Goal: Task Accomplishment & Management: Manage account settings

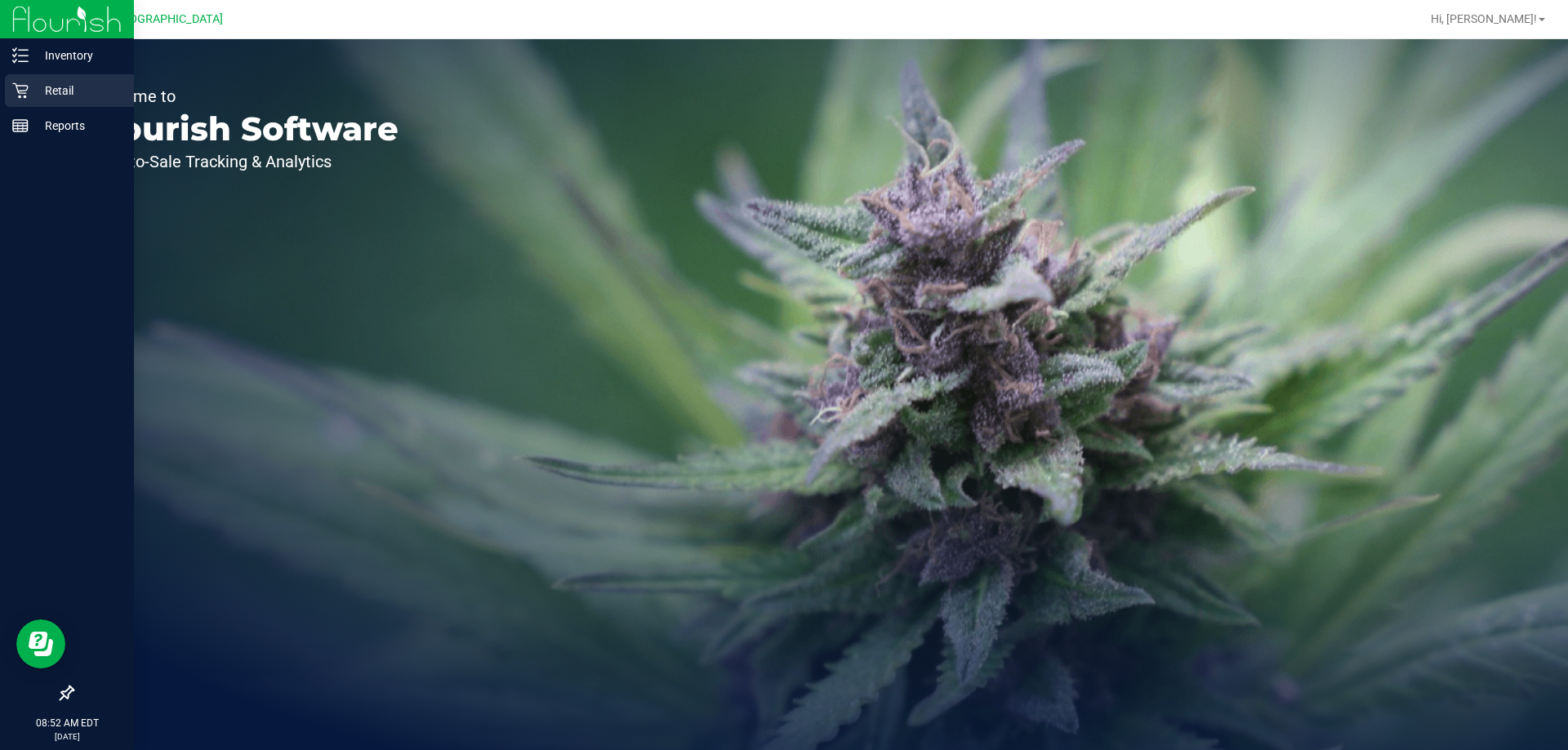
click at [18, 90] on icon at bounding box center [20, 91] width 15 height 15
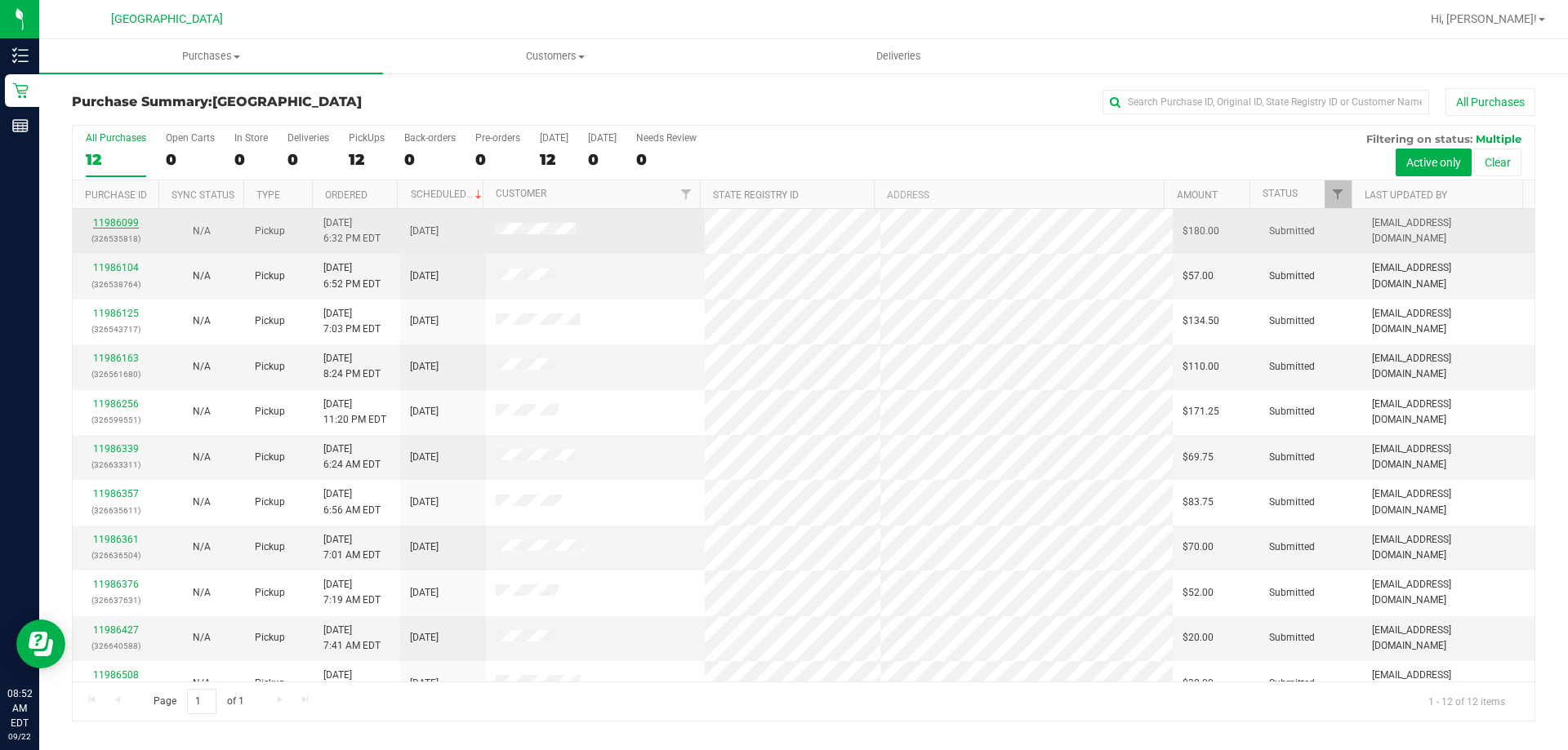
click at [136, 225] on link "11986099" at bounding box center [116, 223] width 45 height 12
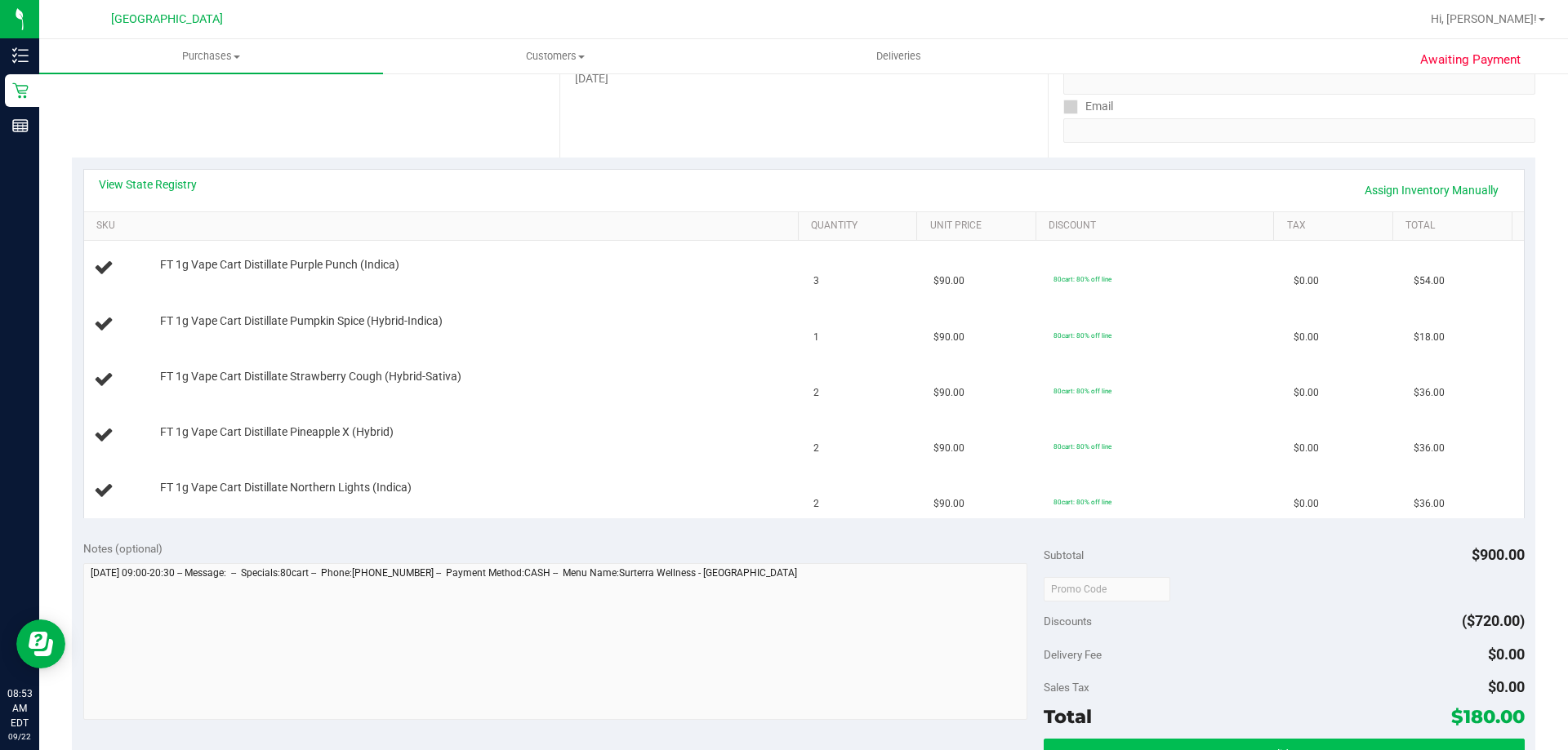
scroll to position [408, 0]
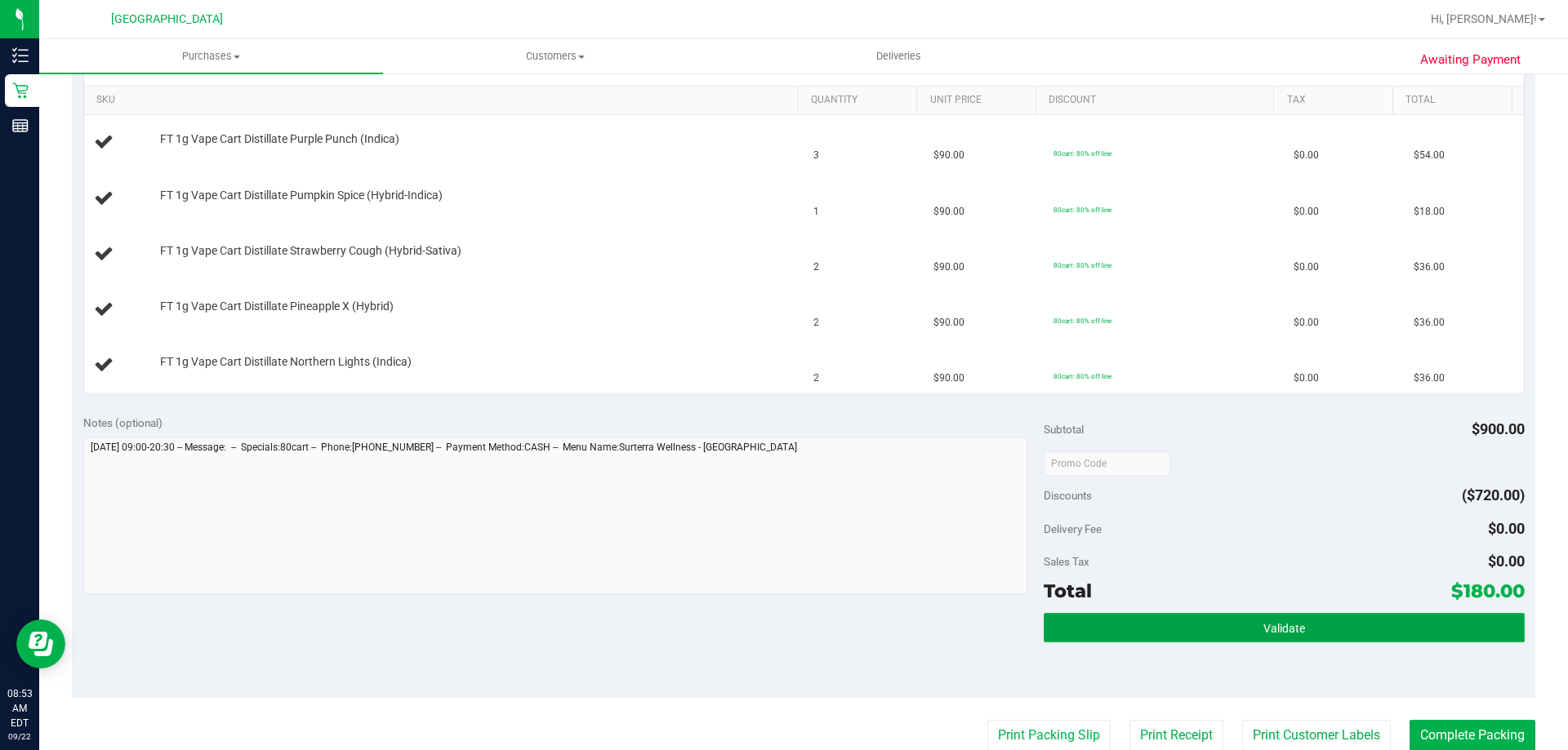
click at [782, 613] on button "Validate" at bounding box center [1283, 628] width 480 height 29
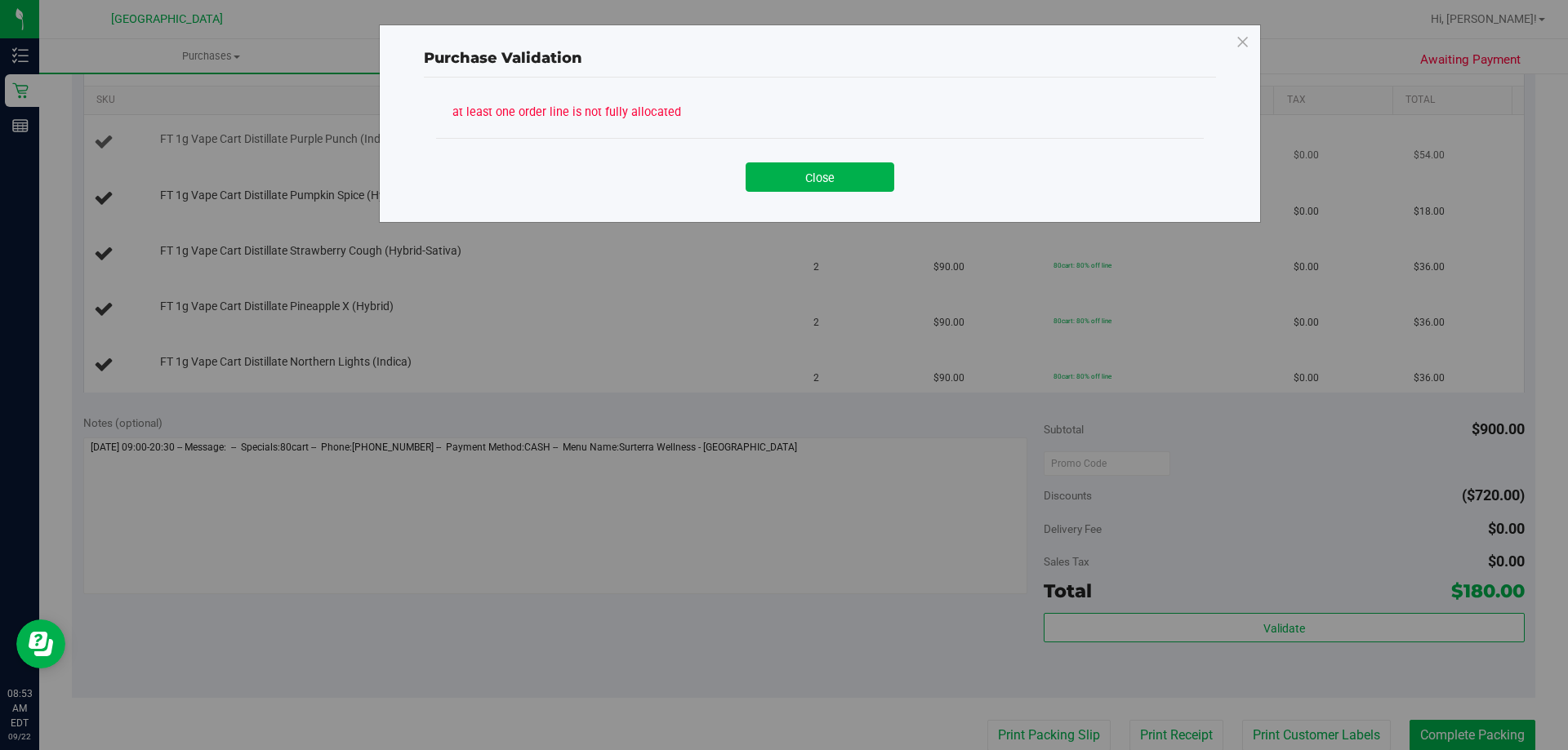
click at [782, 164] on button "Close" at bounding box center [820, 177] width 149 height 29
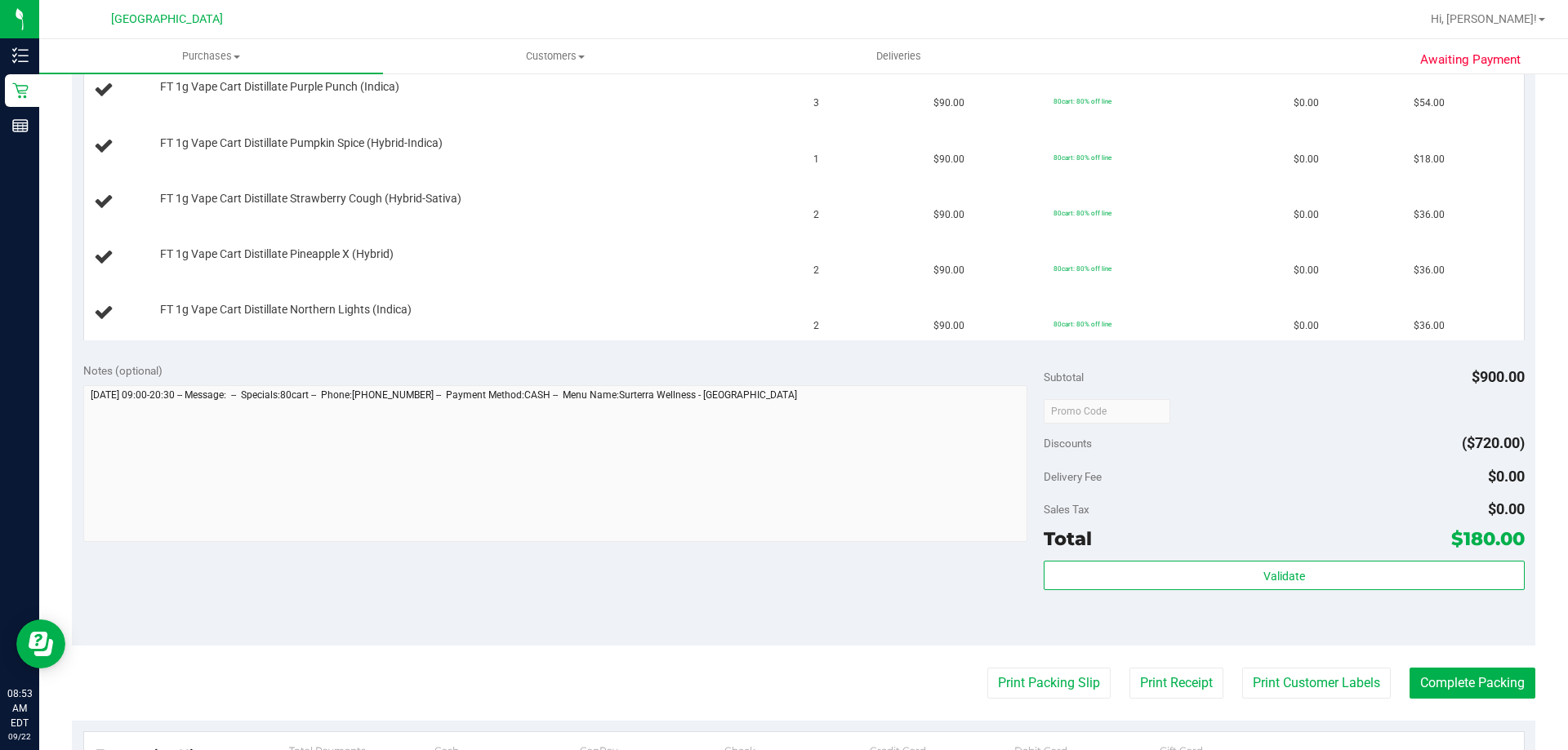
scroll to position [490, 0]
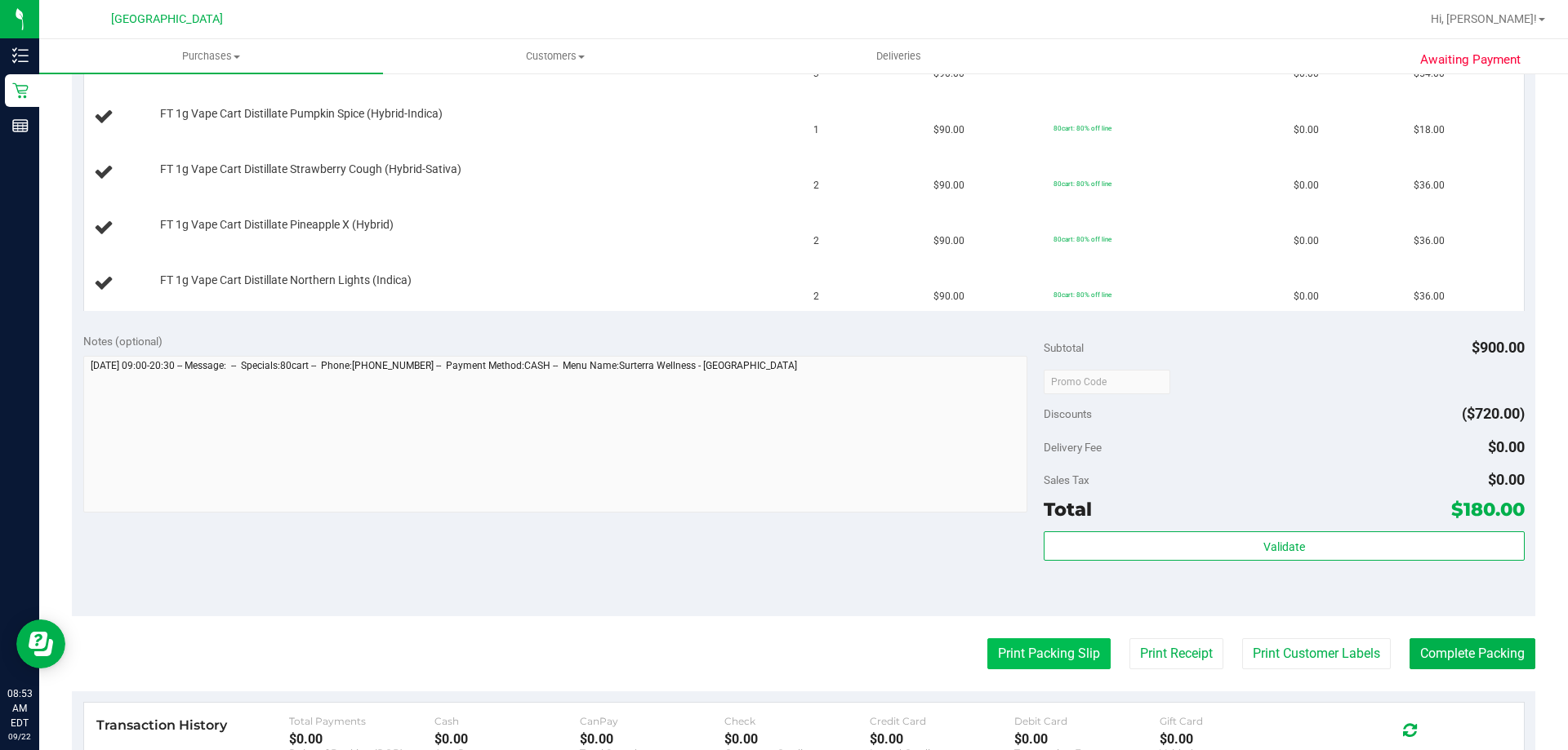
click at [782, 656] on button "Print Packing Slip" at bounding box center [1049, 654] width 123 height 31
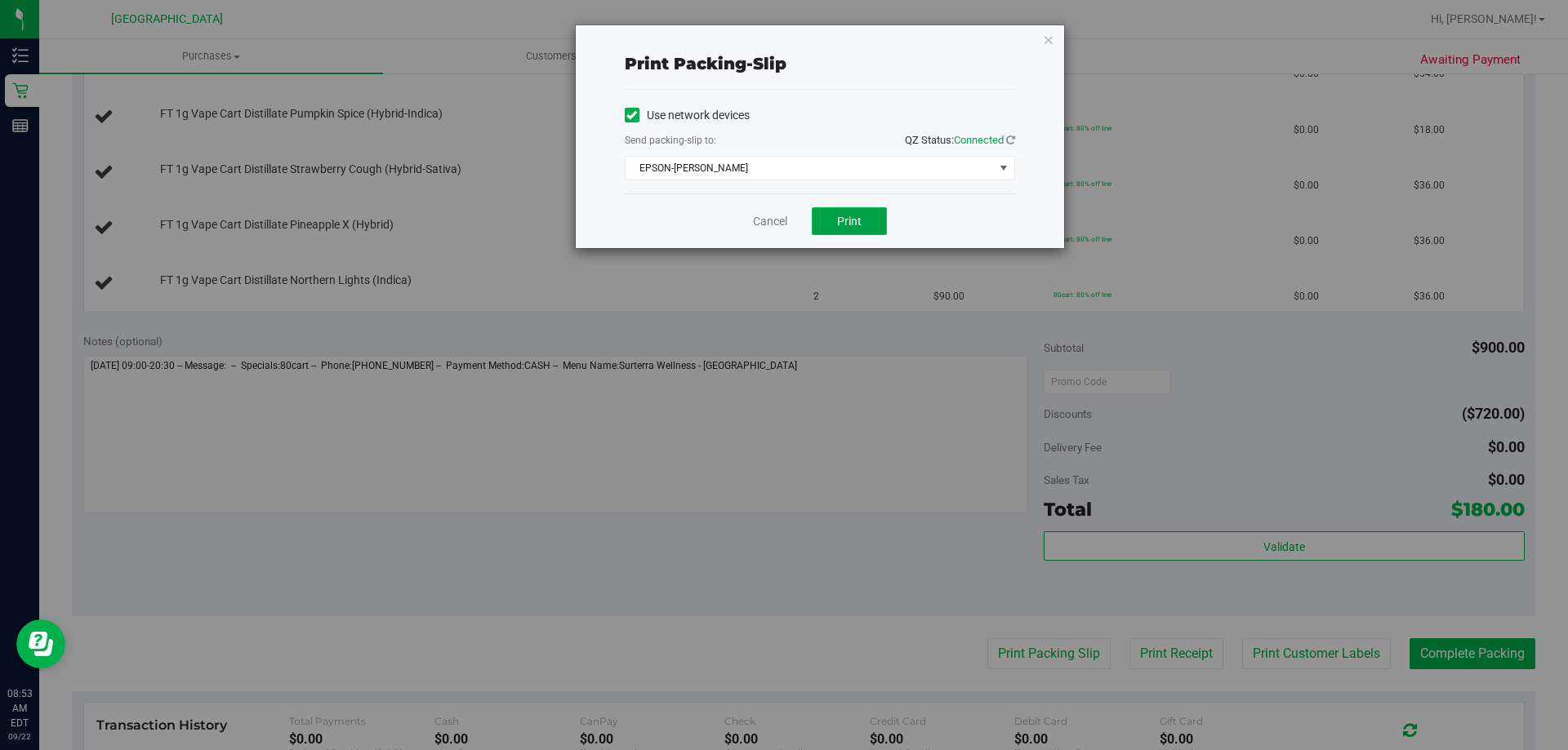
click at [782, 228] on button "Print" at bounding box center [849, 221] width 75 height 28
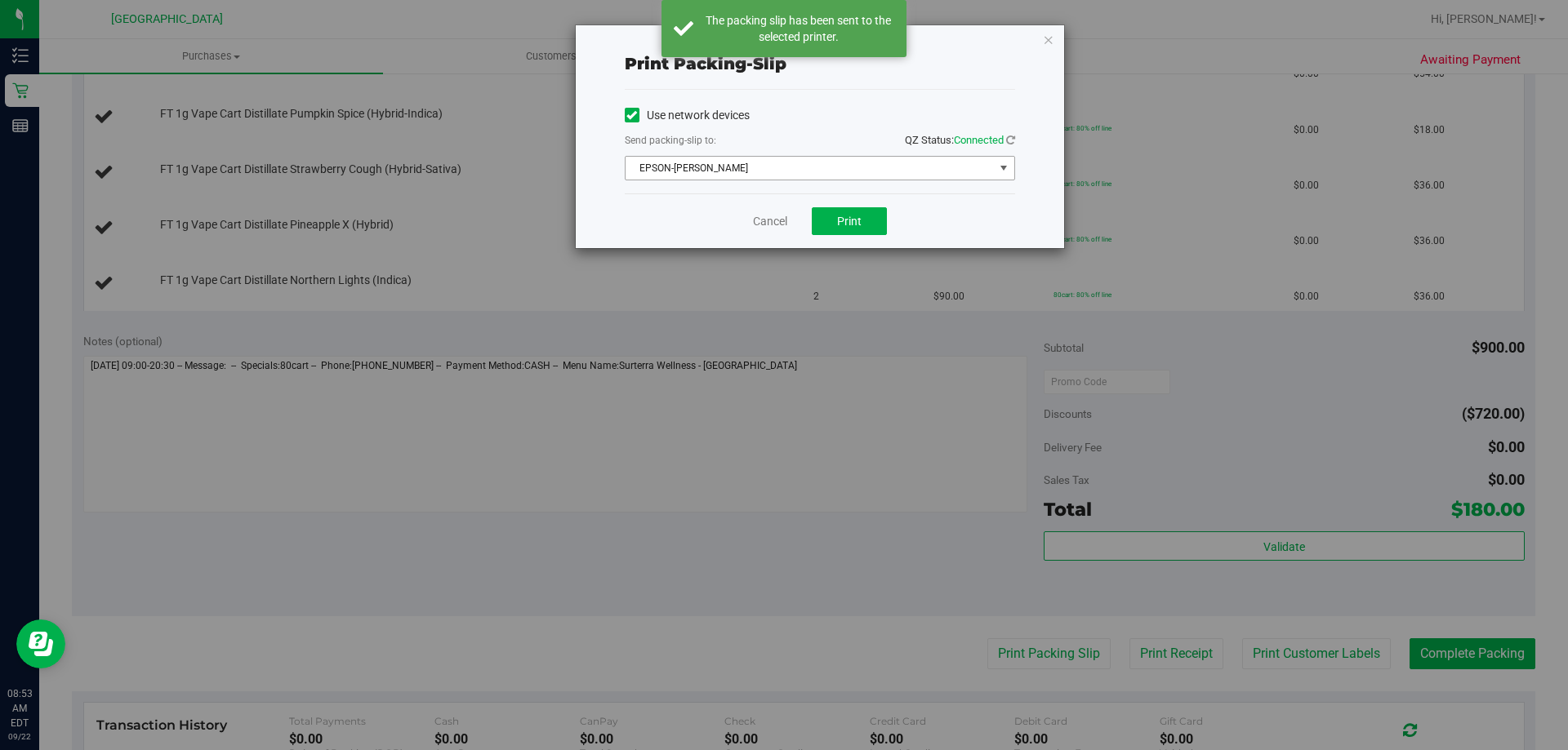
click at [782, 169] on span "EPSON-[PERSON_NAME]" at bounding box center [810, 168] width 368 height 23
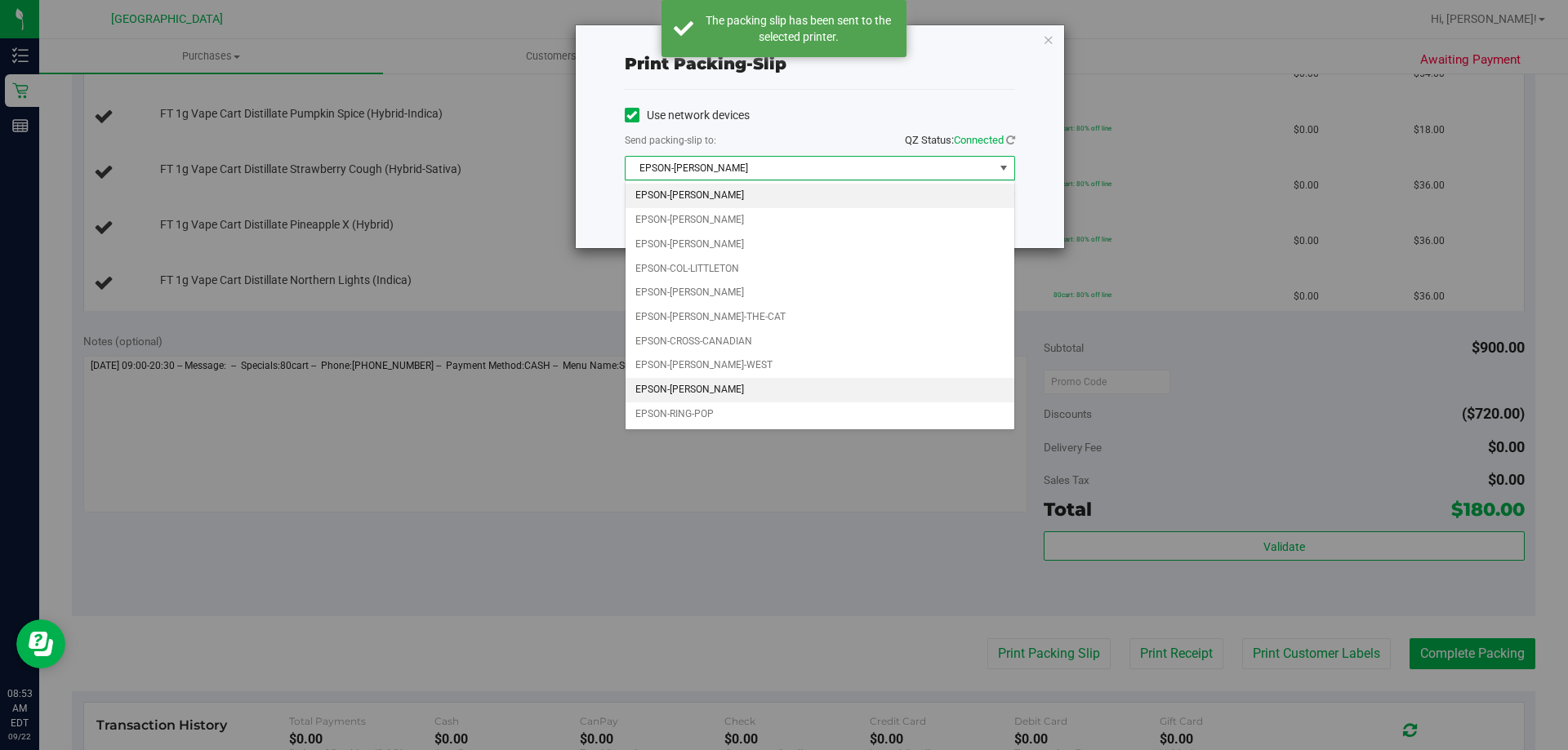
click at [779, 388] on li "EPSON-[PERSON_NAME]" at bounding box center [820, 390] width 389 height 24
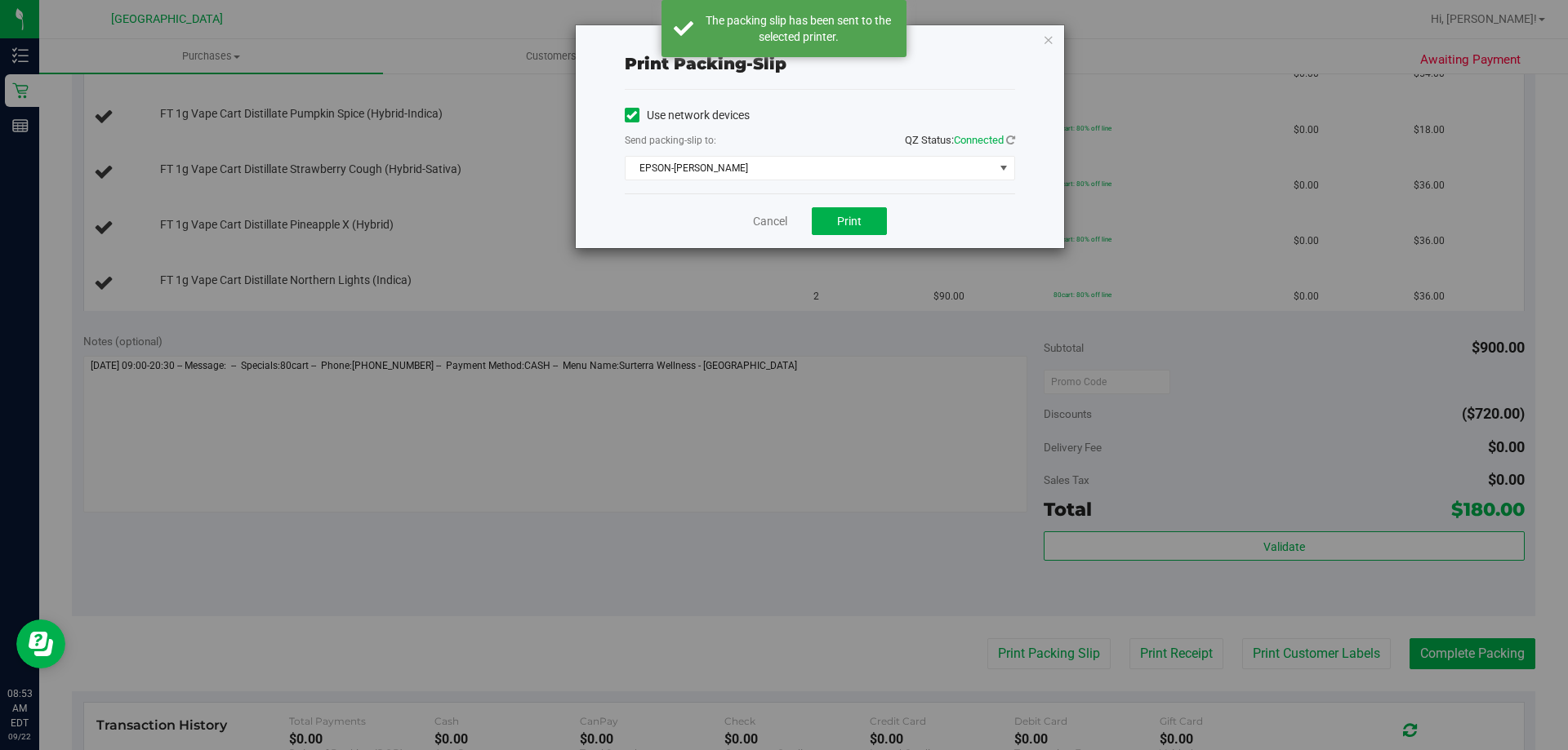
click at [782, 237] on div "Cancel Print" at bounding box center [820, 220] width 390 height 54
click at [782, 220] on button "Print" at bounding box center [849, 221] width 75 height 28
click at [782, 34] on icon "button" at bounding box center [1048, 39] width 12 height 20
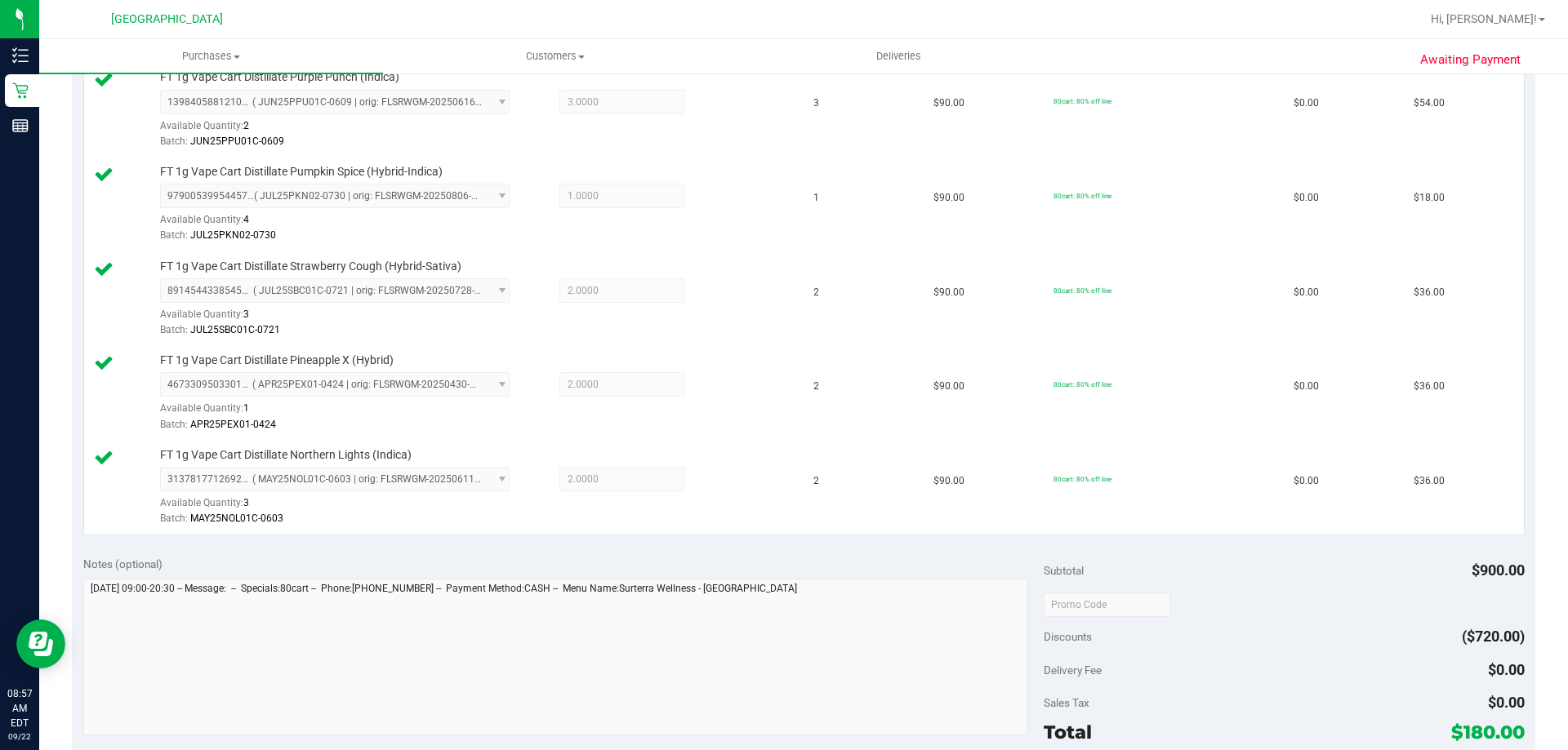
scroll to position [571, 0]
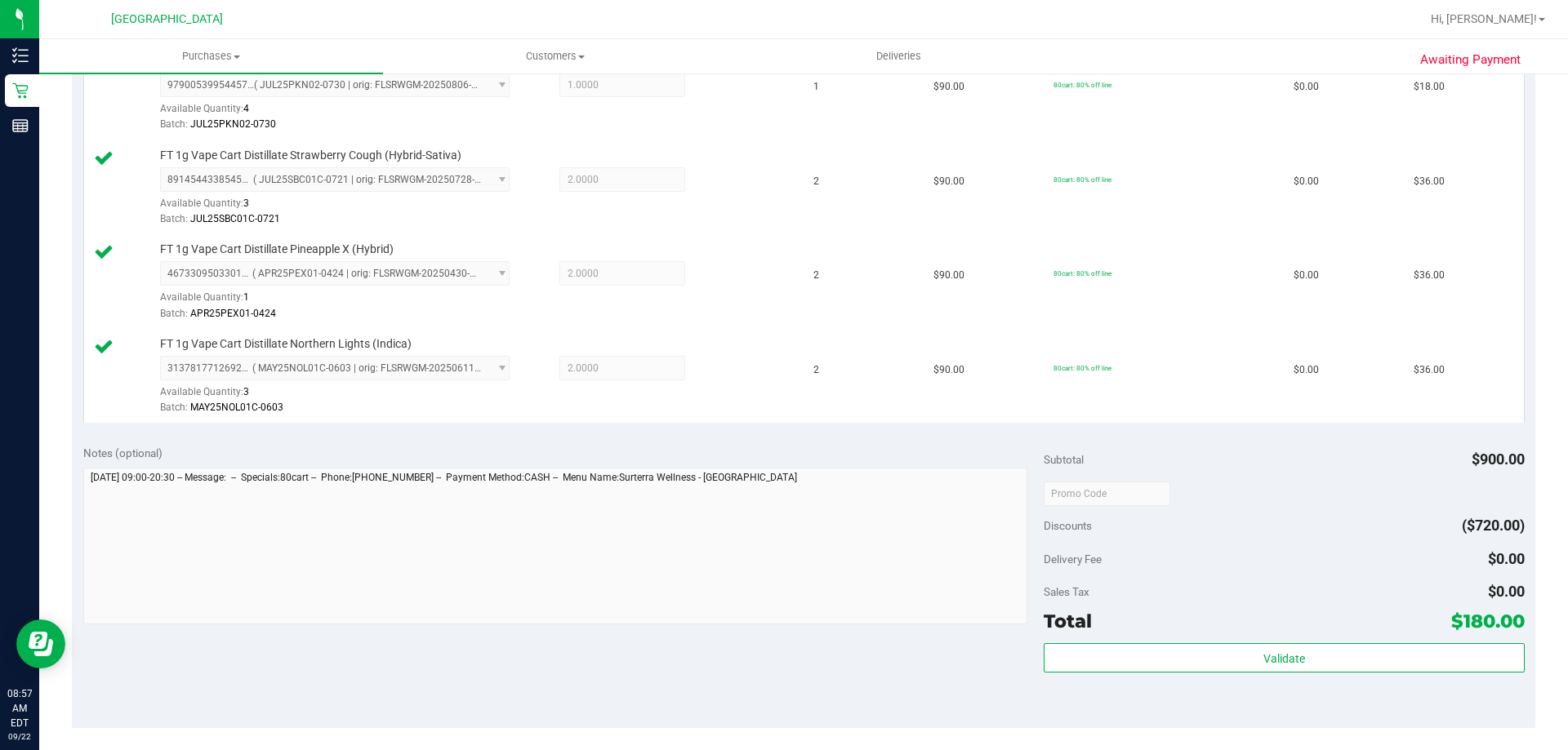
click at [782, 640] on div "Subtotal $900.00 Discounts ($720.00) Delivery Fee $0.00 Sales Tax $0.00 Total $…" at bounding box center [1283, 581] width 480 height 272
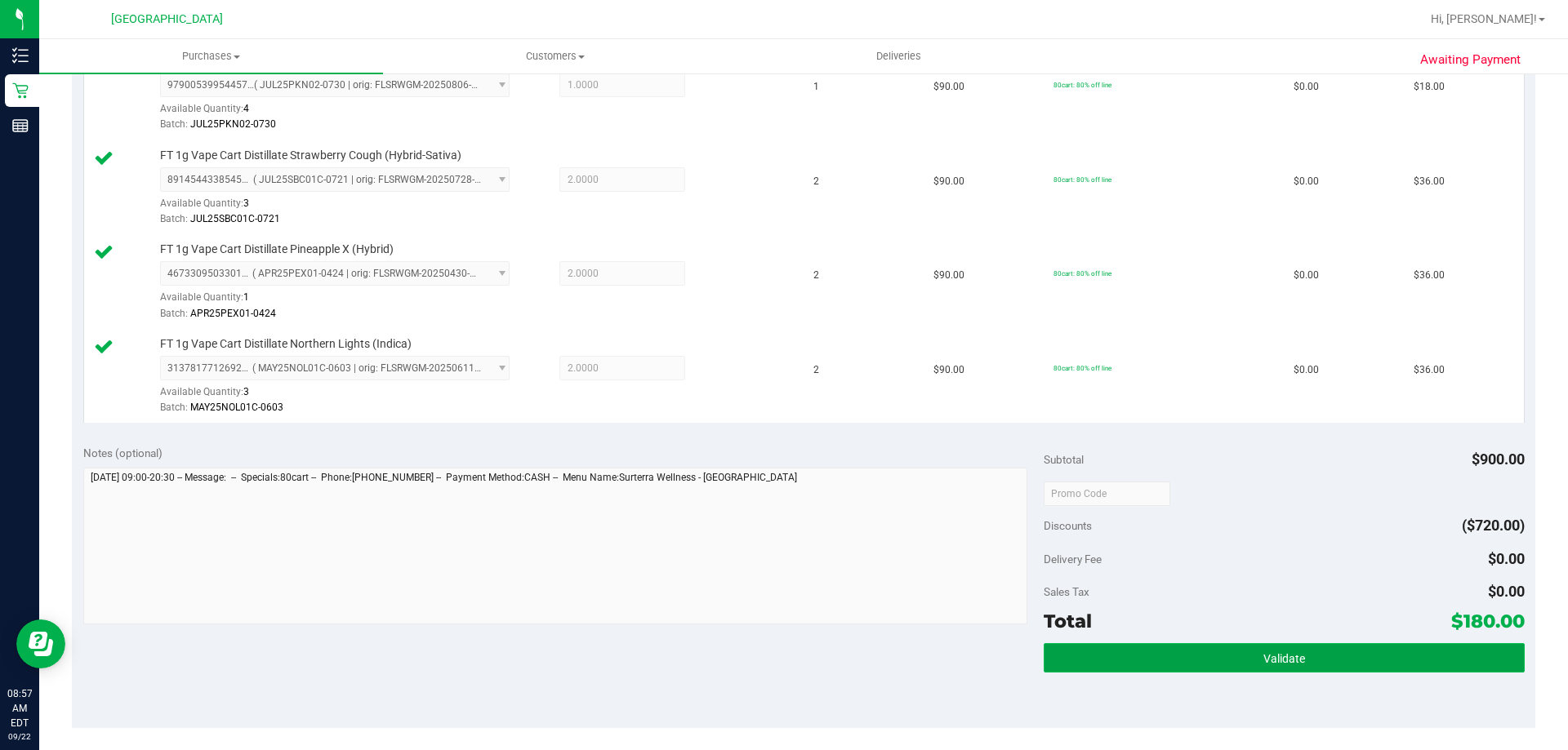
click at [782, 644] on button "Validate" at bounding box center [1283, 658] width 480 height 29
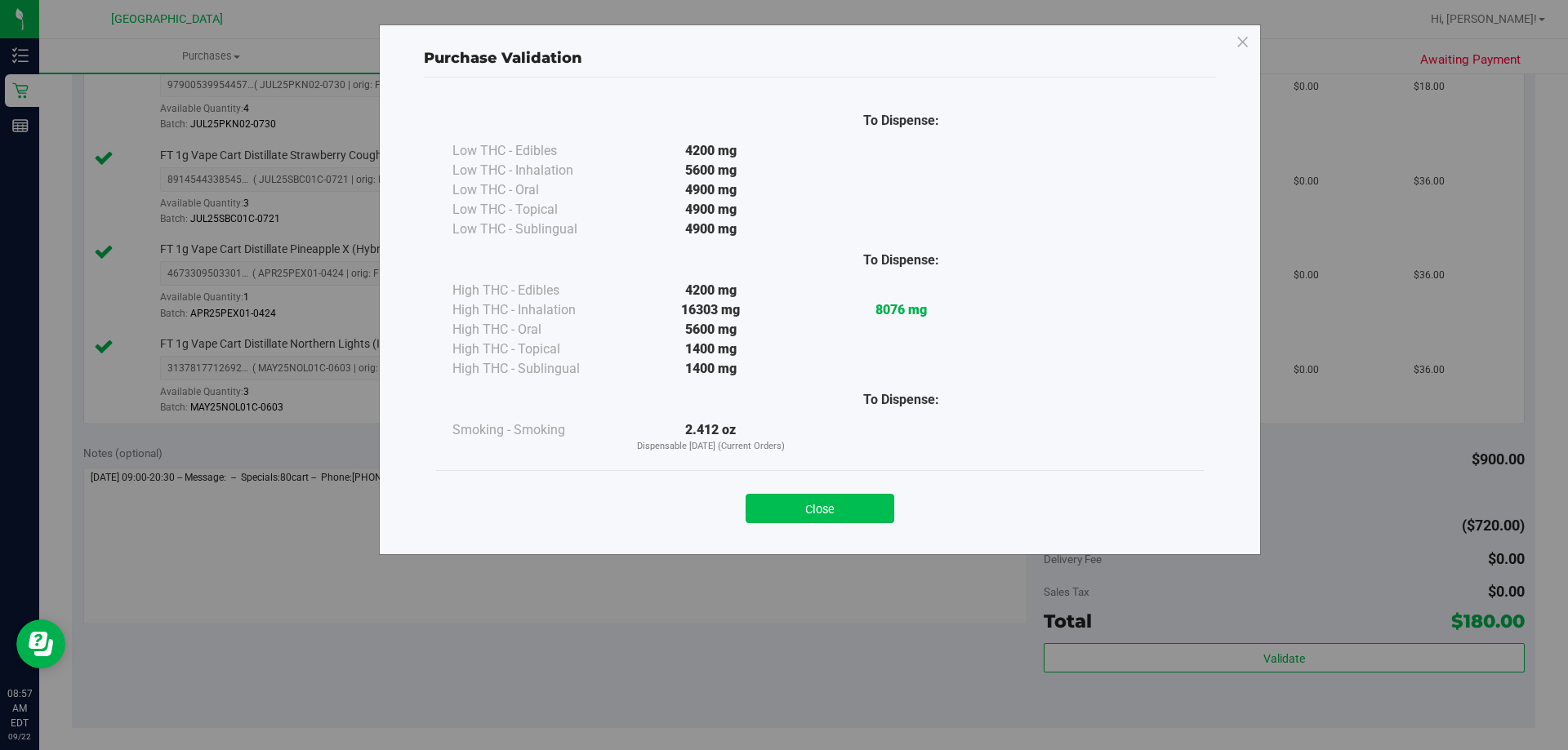
click at [782, 502] on button "Close" at bounding box center [820, 509] width 149 height 29
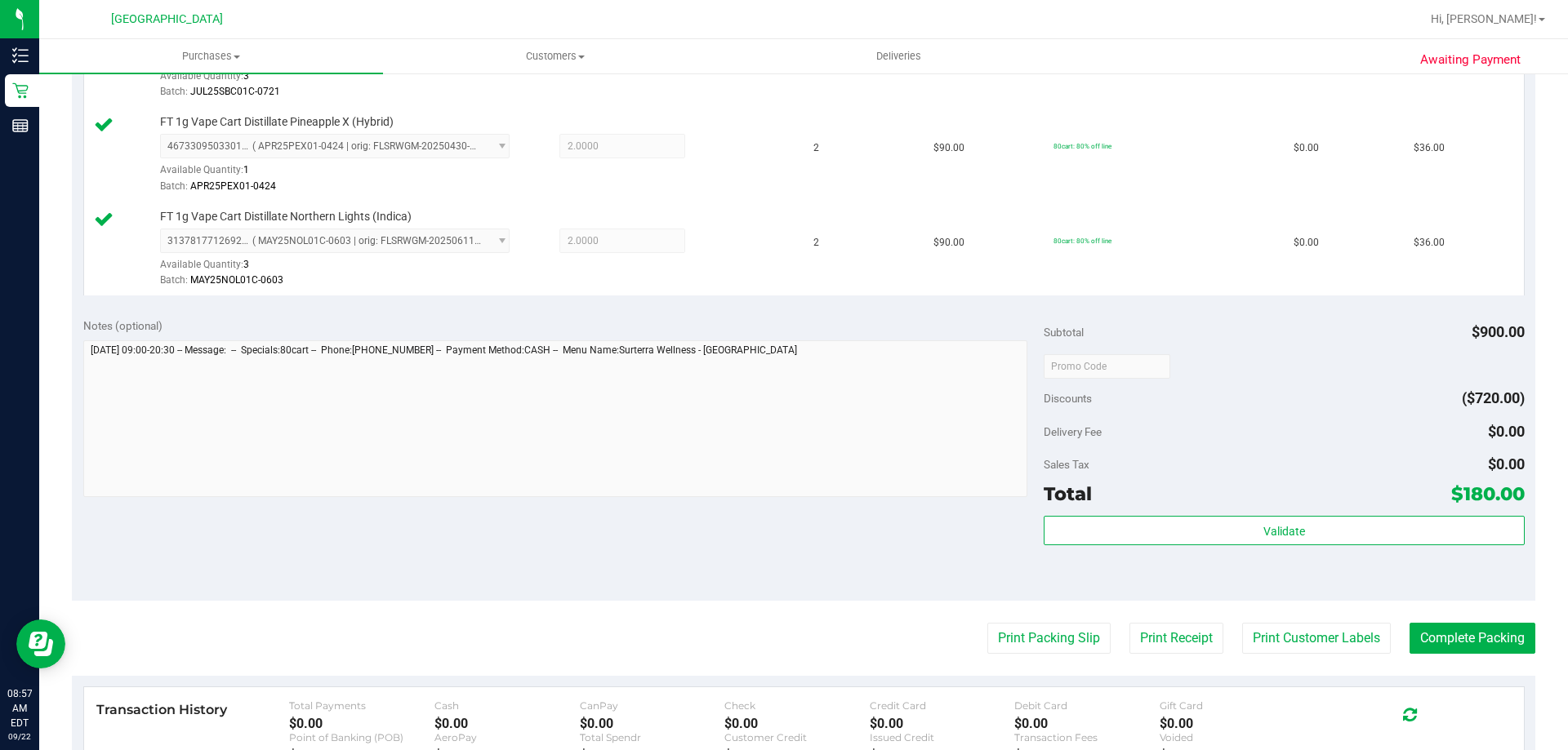
scroll to position [898, 0]
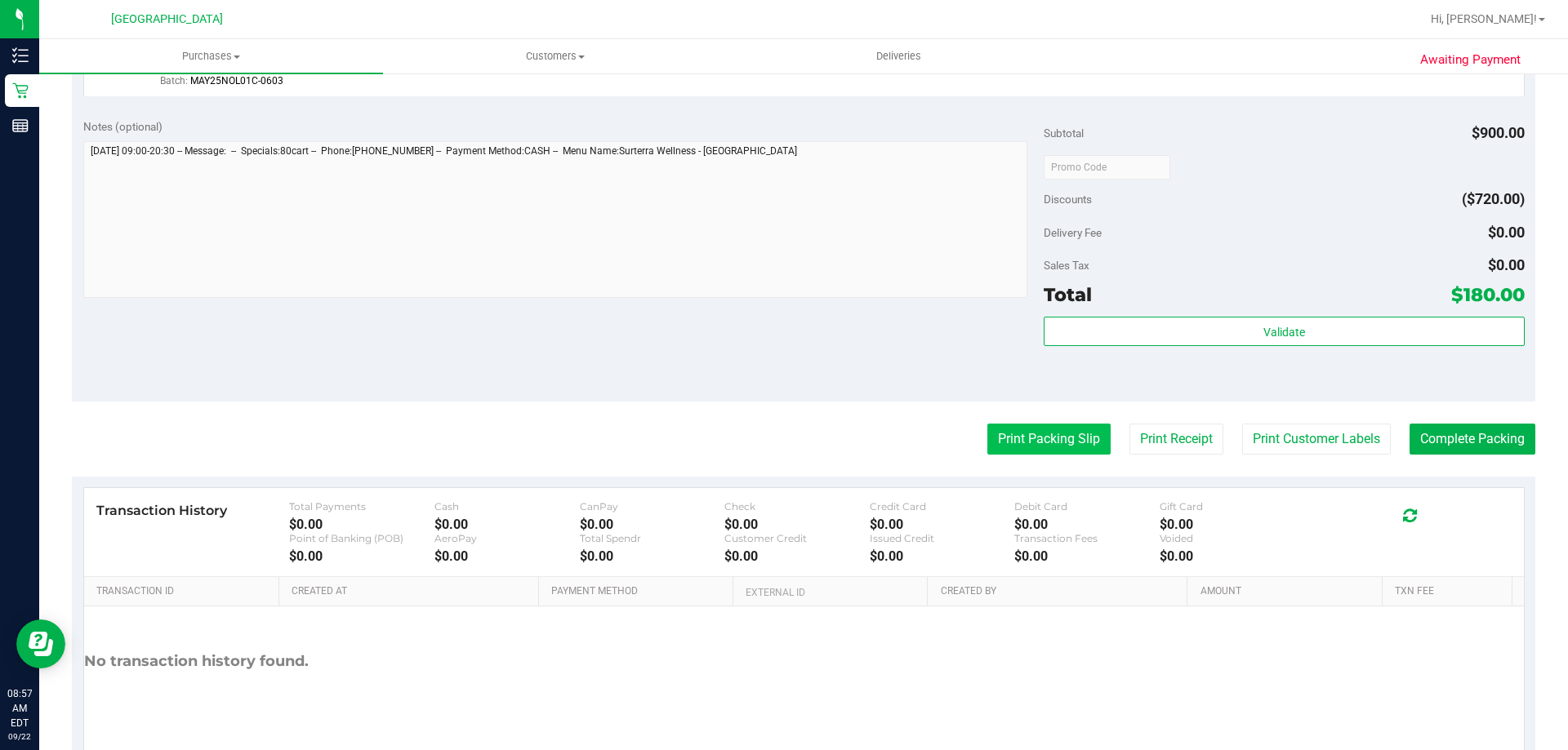
click at [782, 433] on button "Print Packing Slip" at bounding box center [1049, 439] width 123 height 31
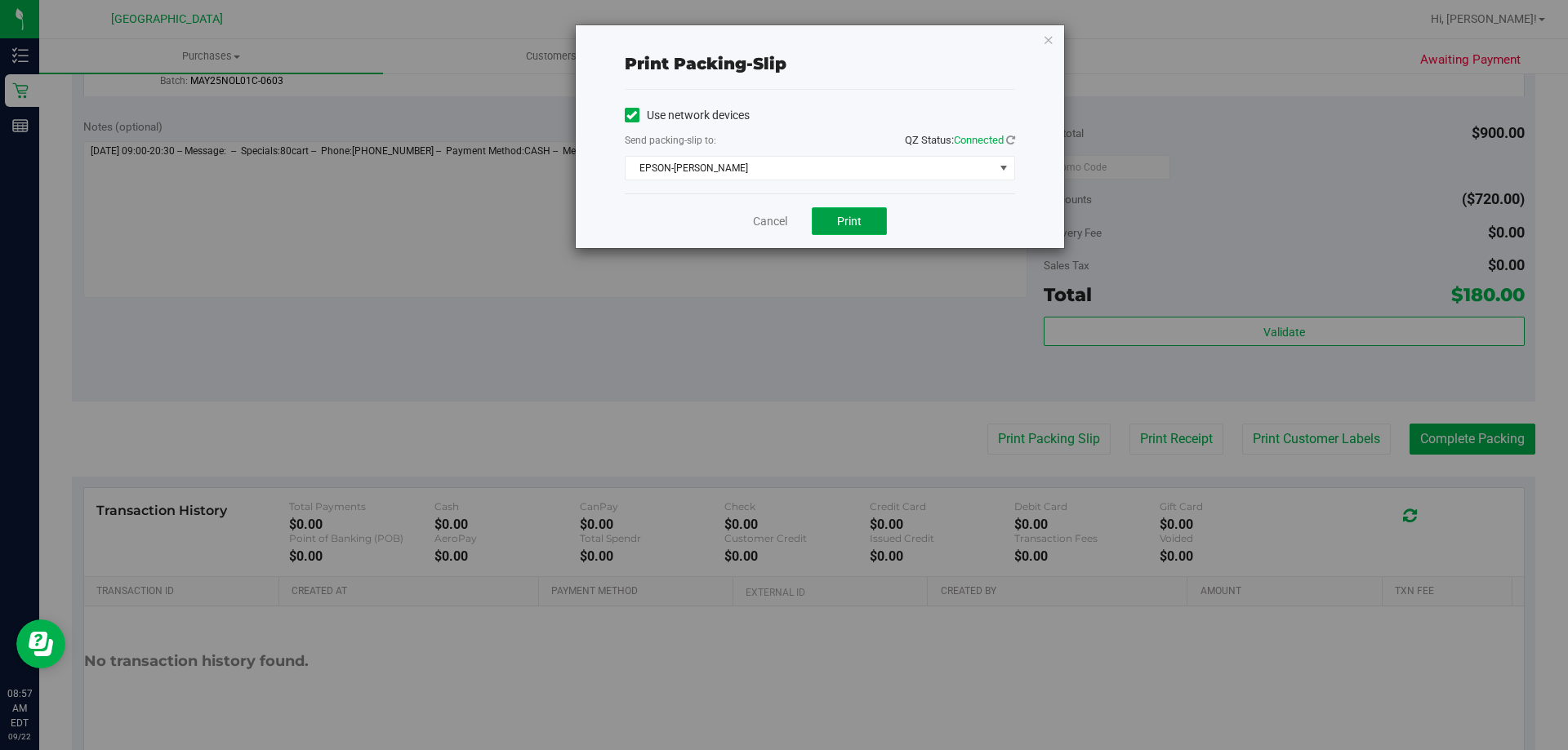
click at [782, 229] on button "Print" at bounding box center [849, 221] width 75 height 28
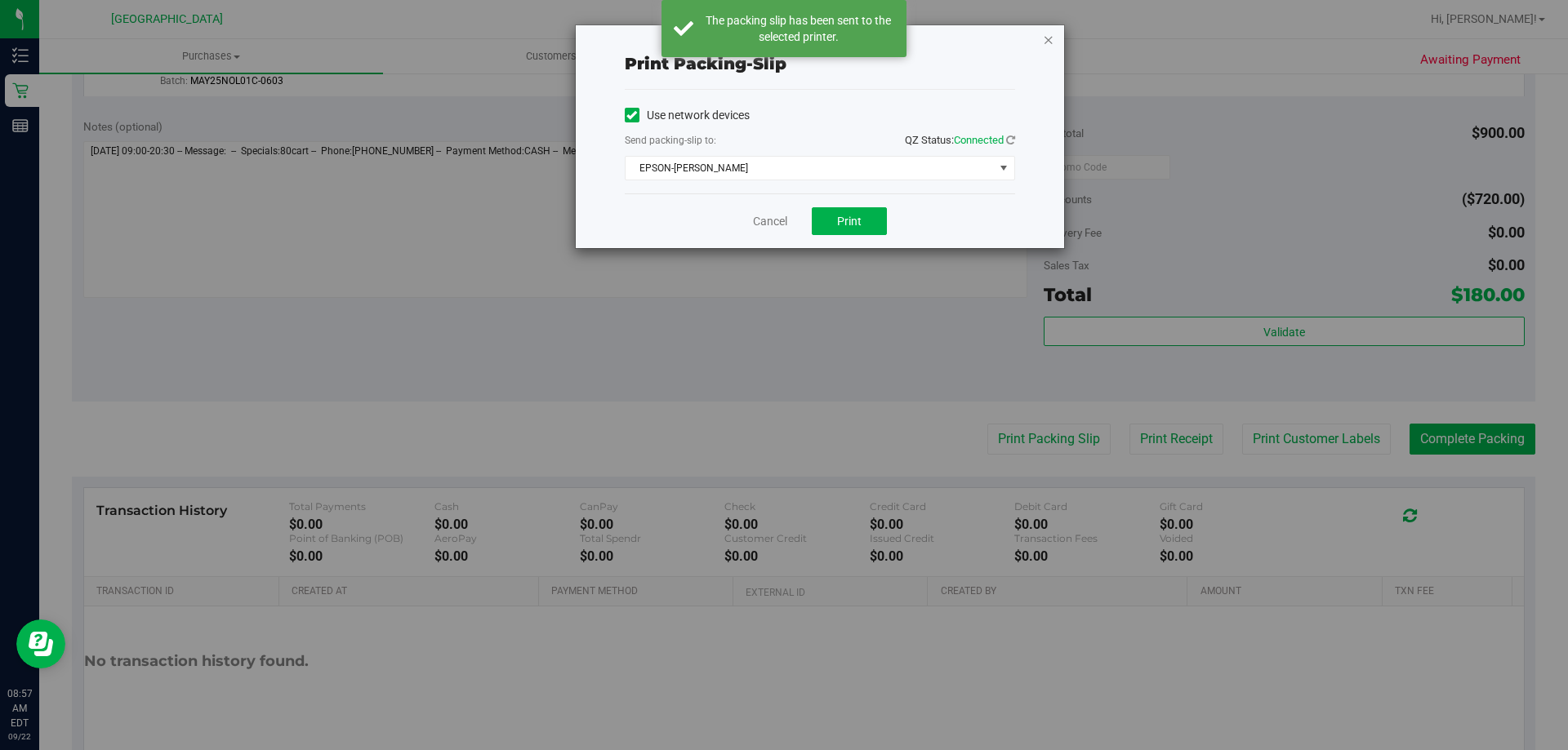
click at [782, 38] on icon "button" at bounding box center [1048, 39] width 12 height 20
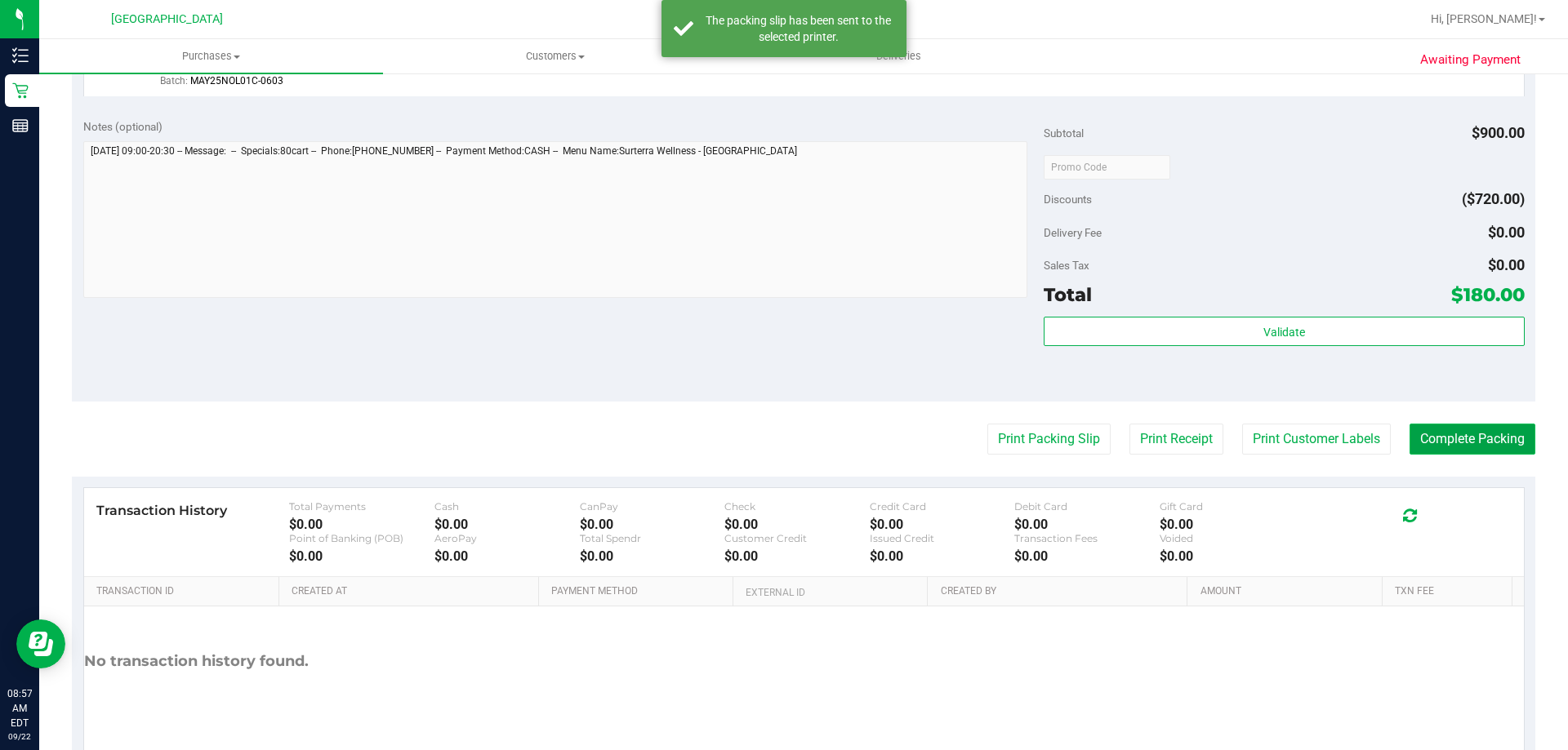
click at [782, 439] on button "Complete Packing" at bounding box center [1472, 439] width 126 height 31
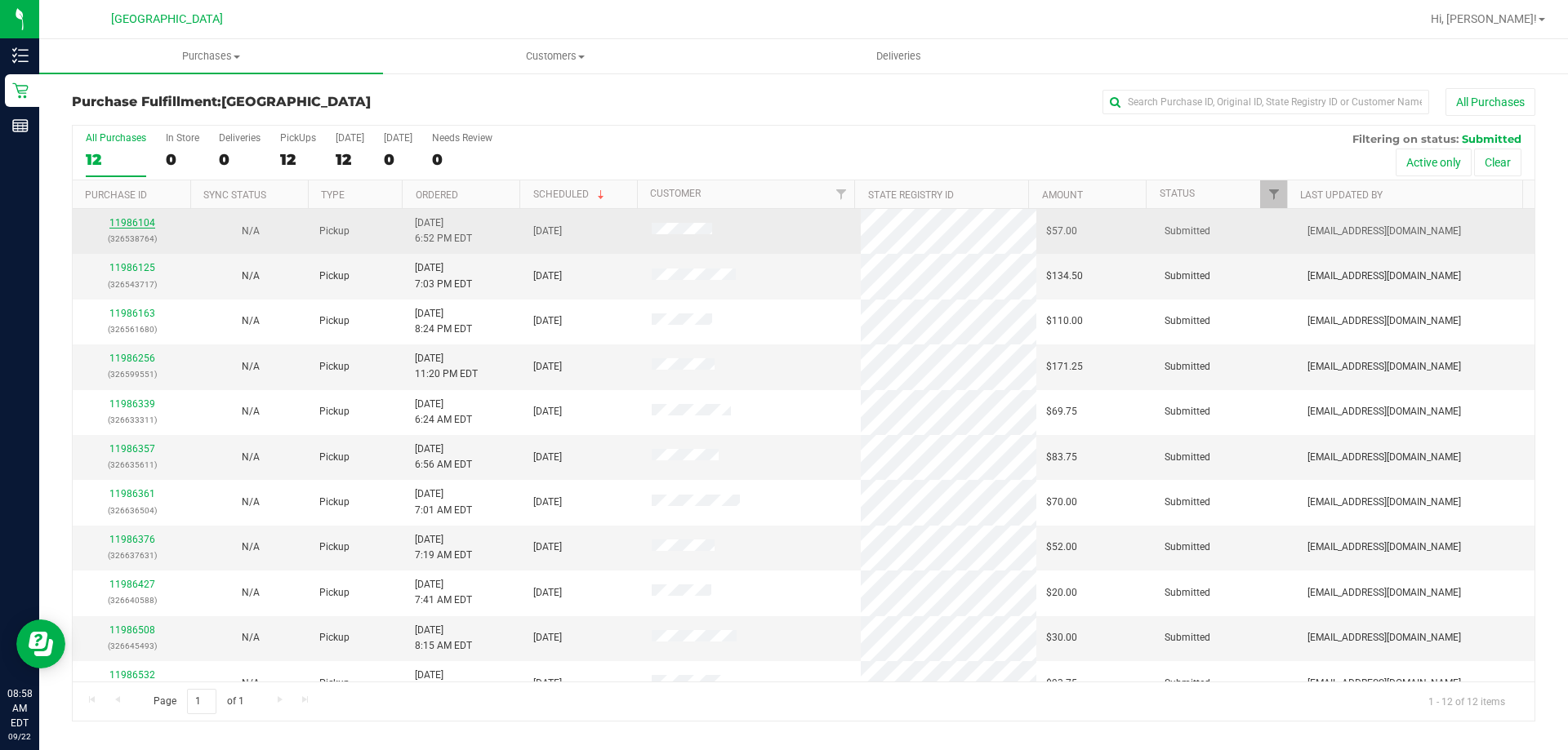
click at [127, 219] on link "11986104" at bounding box center [132, 223] width 45 height 12
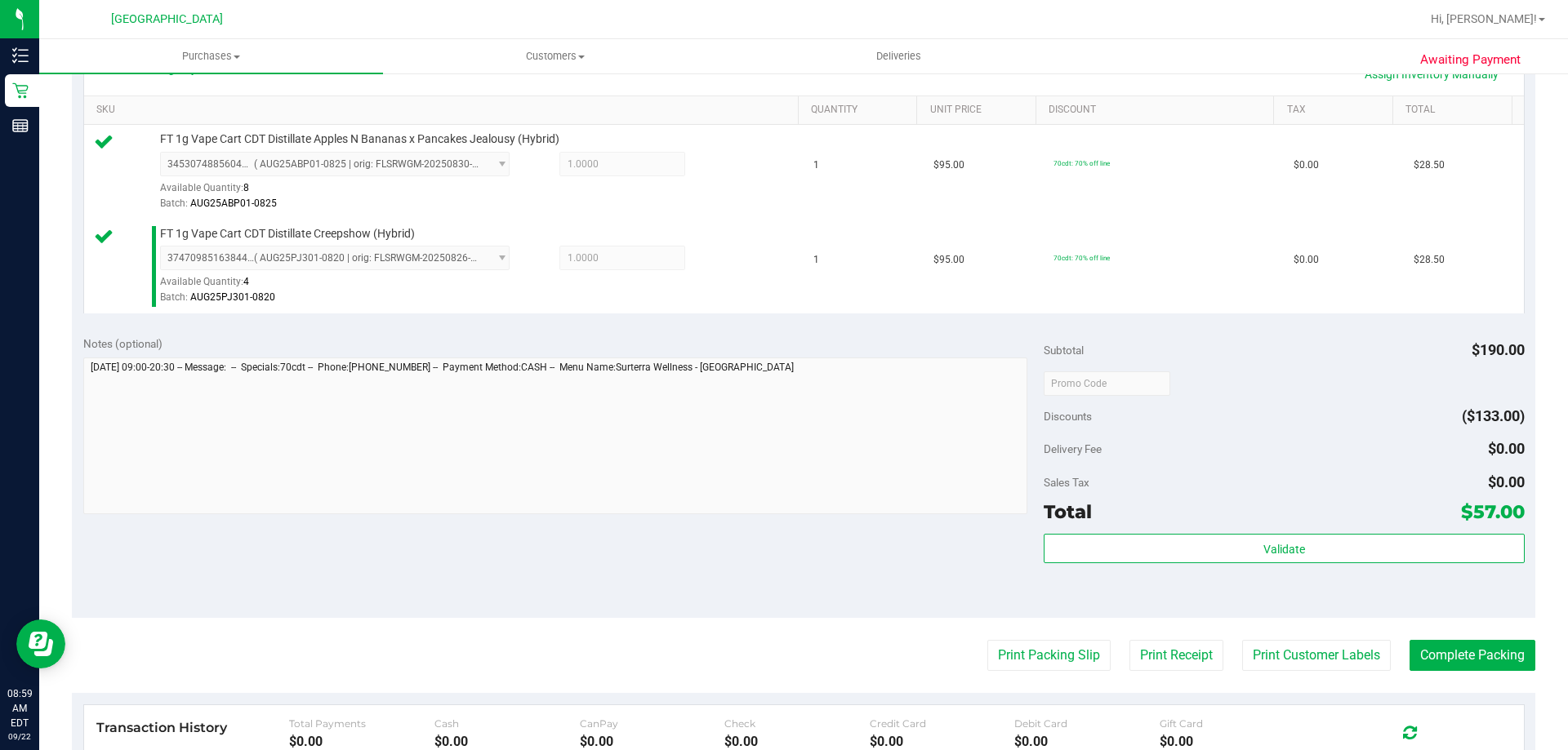
scroll to position [571, 0]
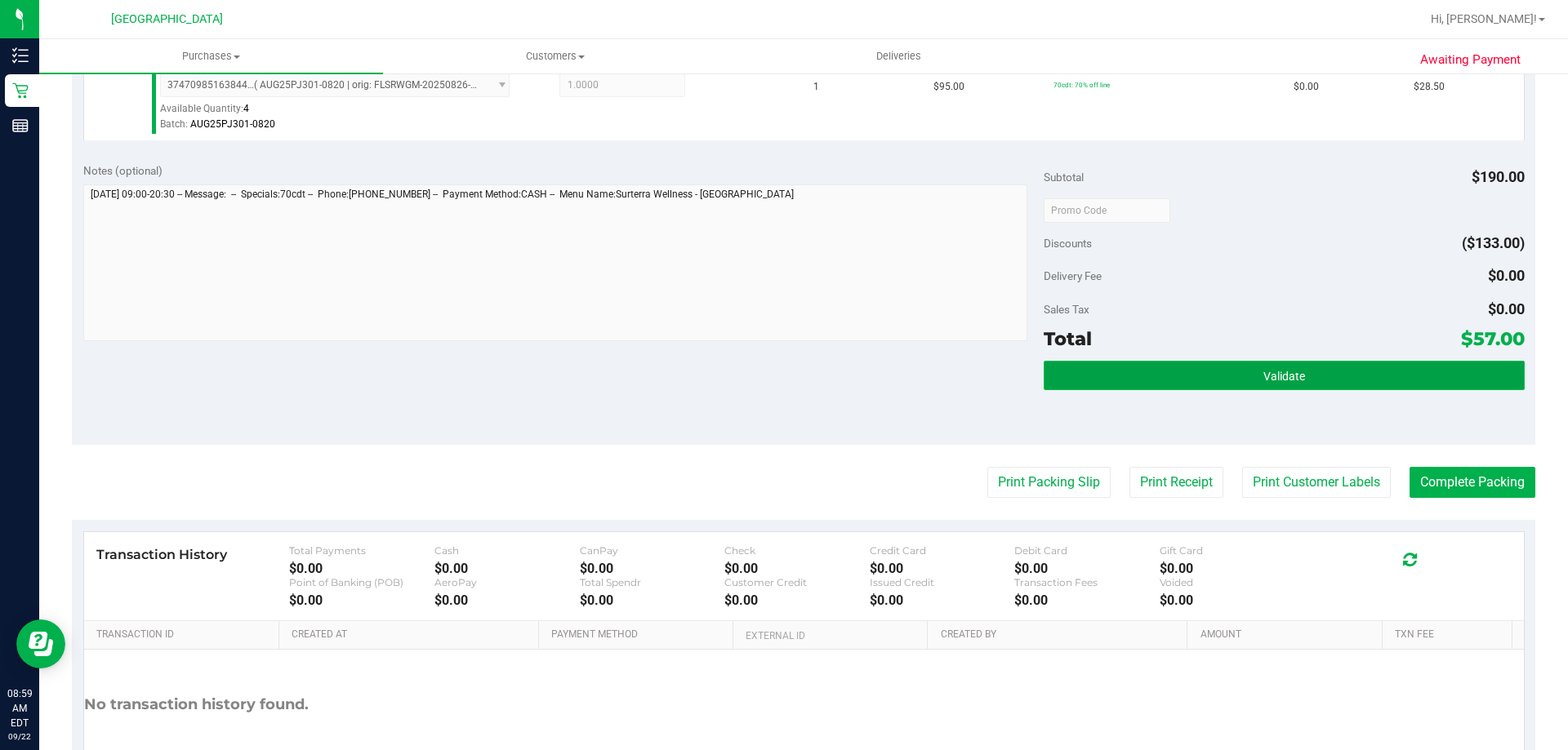
click at [782, 372] on button "Validate" at bounding box center [1283, 375] width 480 height 29
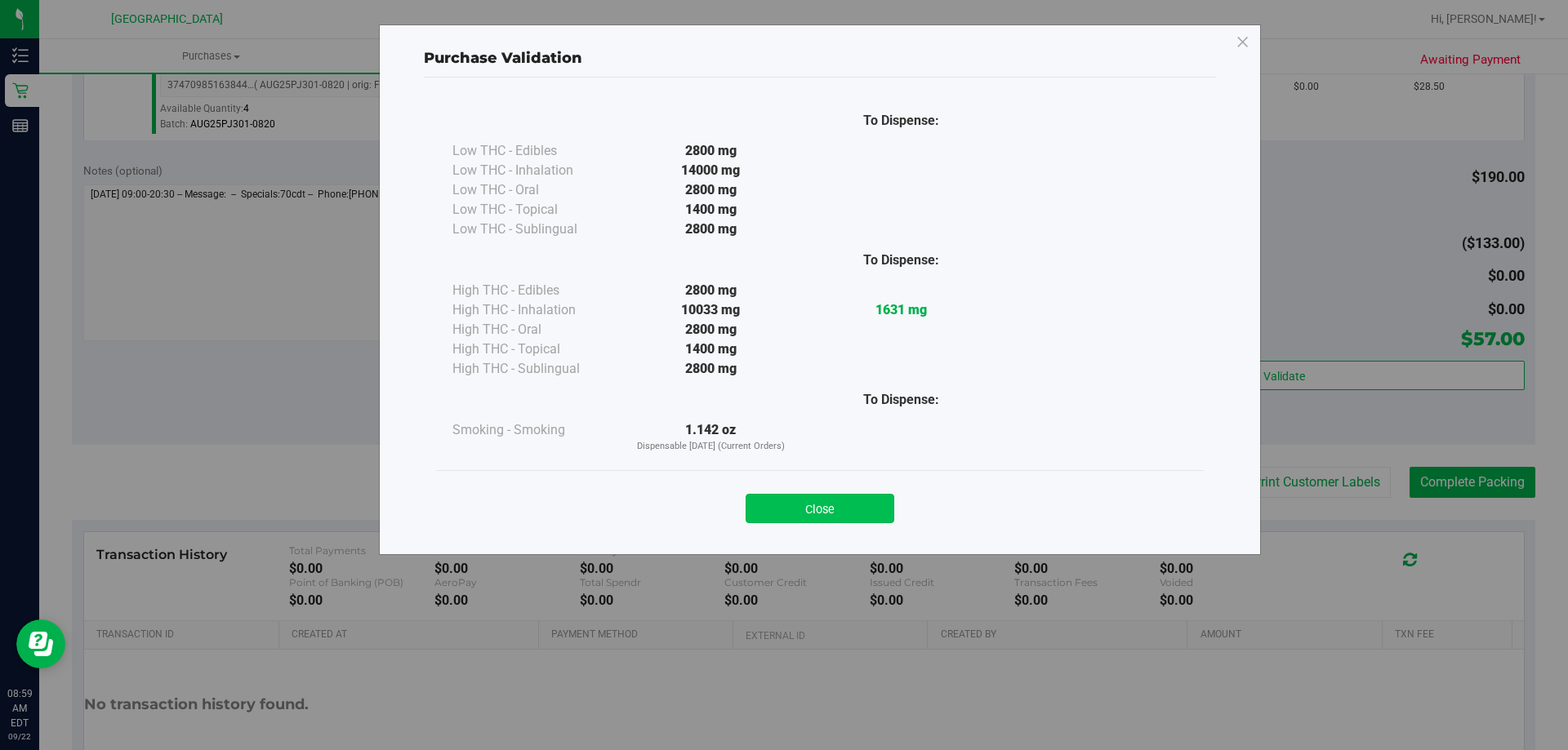
click at [782, 507] on button "Close" at bounding box center [820, 509] width 149 height 29
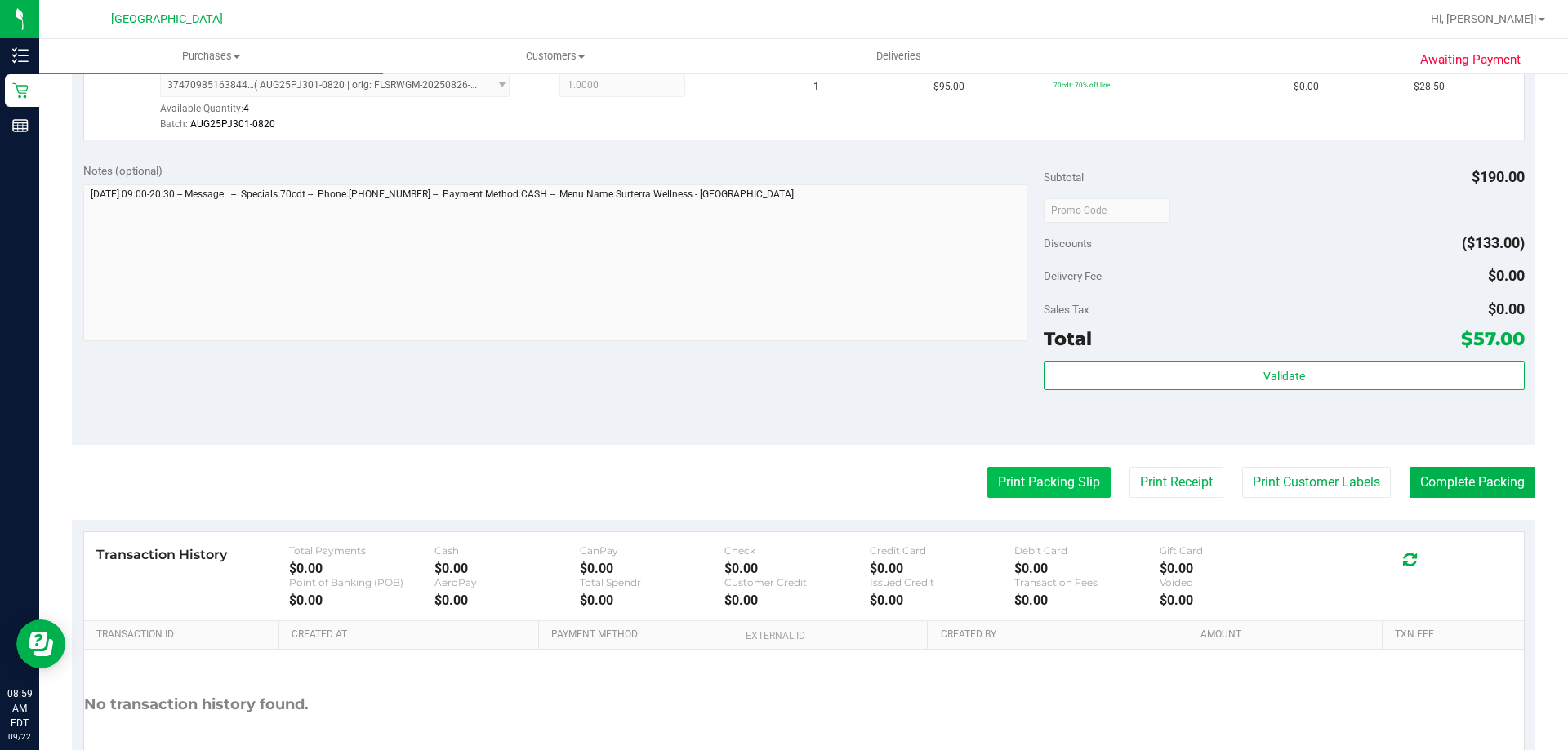
click at [782, 481] on button "Print Packing Slip" at bounding box center [1049, 482] width 123 height 31
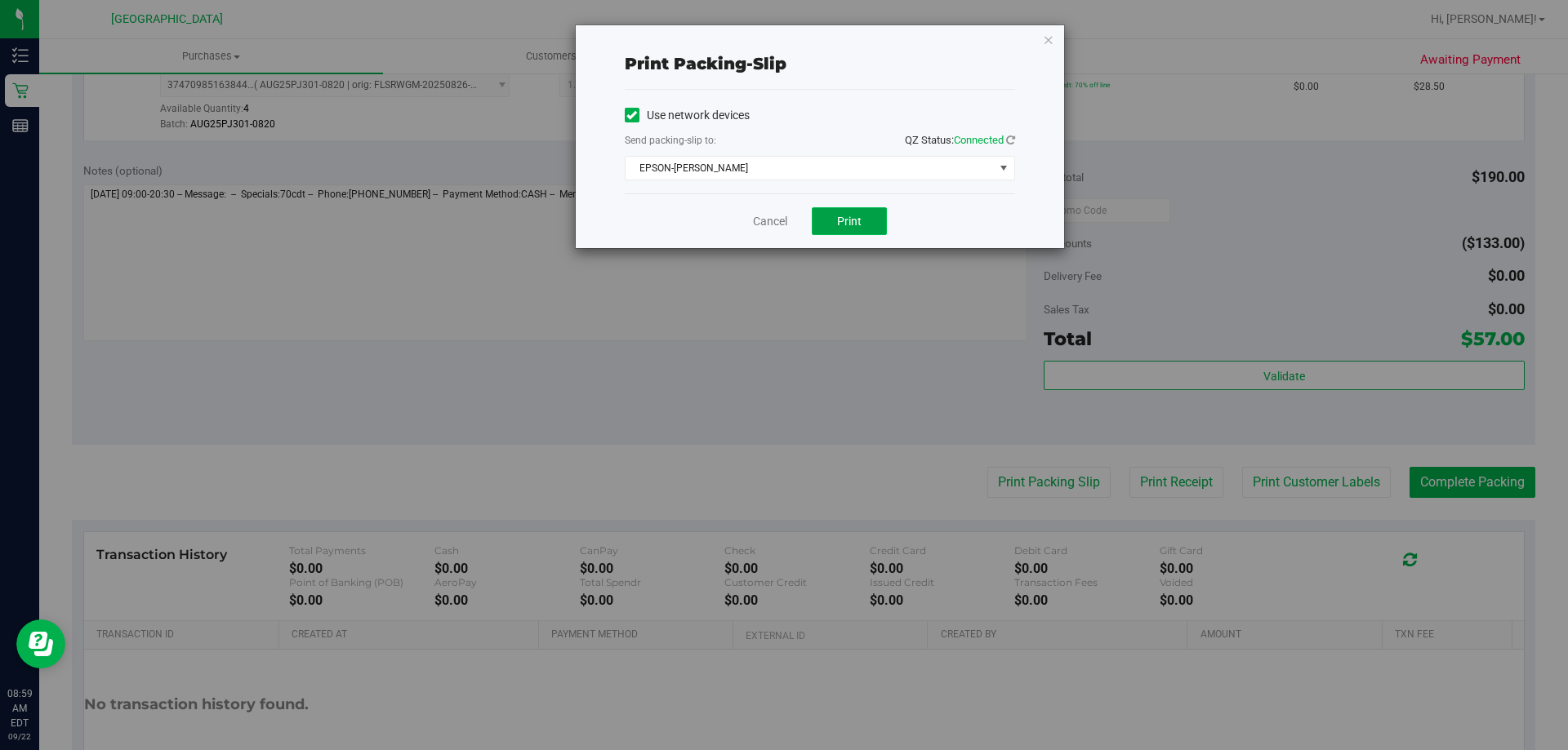
click at [782, 220] on span "Print" at bounding box center [849, 221] width 24 height 13
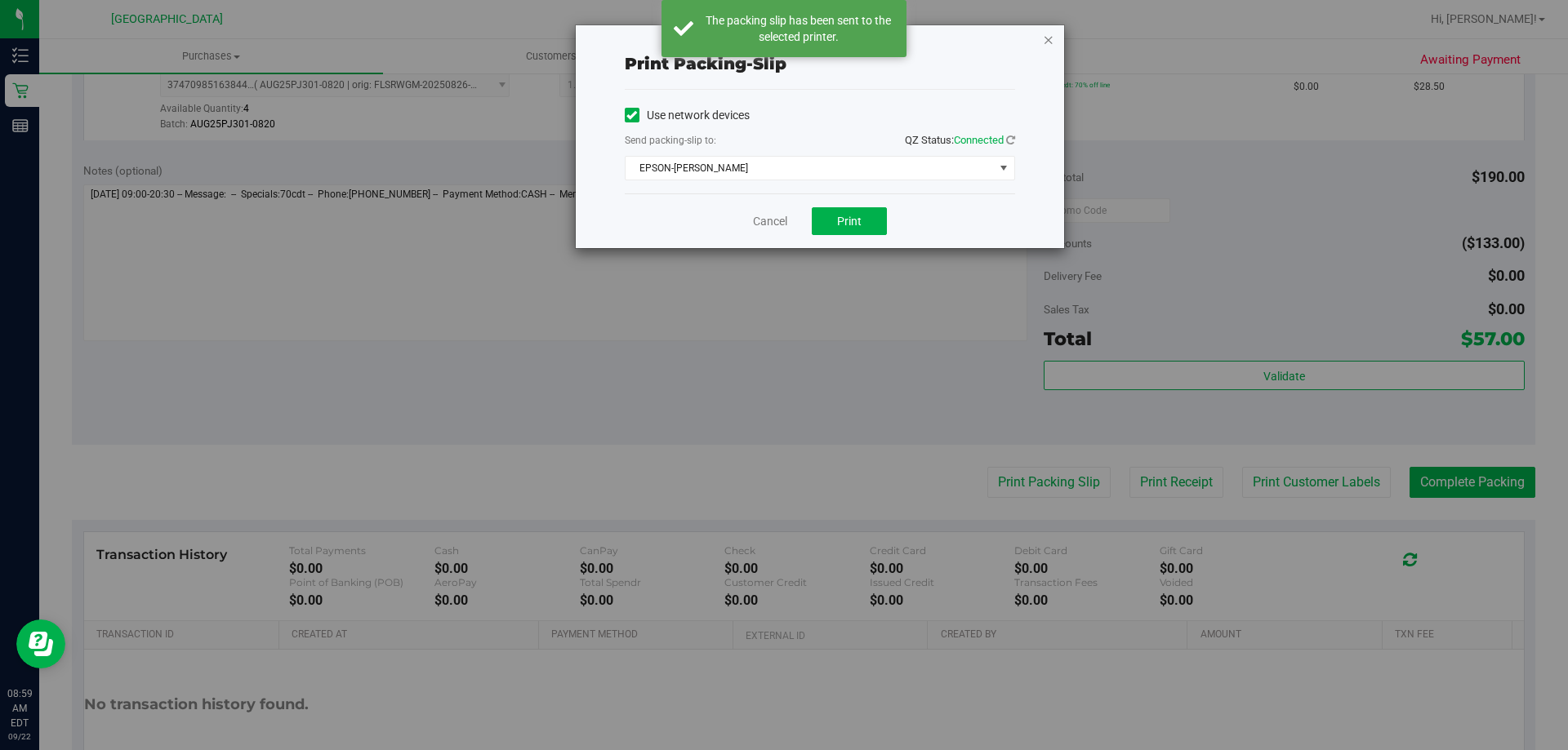
click at [782, 43] on icon "button" at bounding box center [1048, 39] width 12 height 20
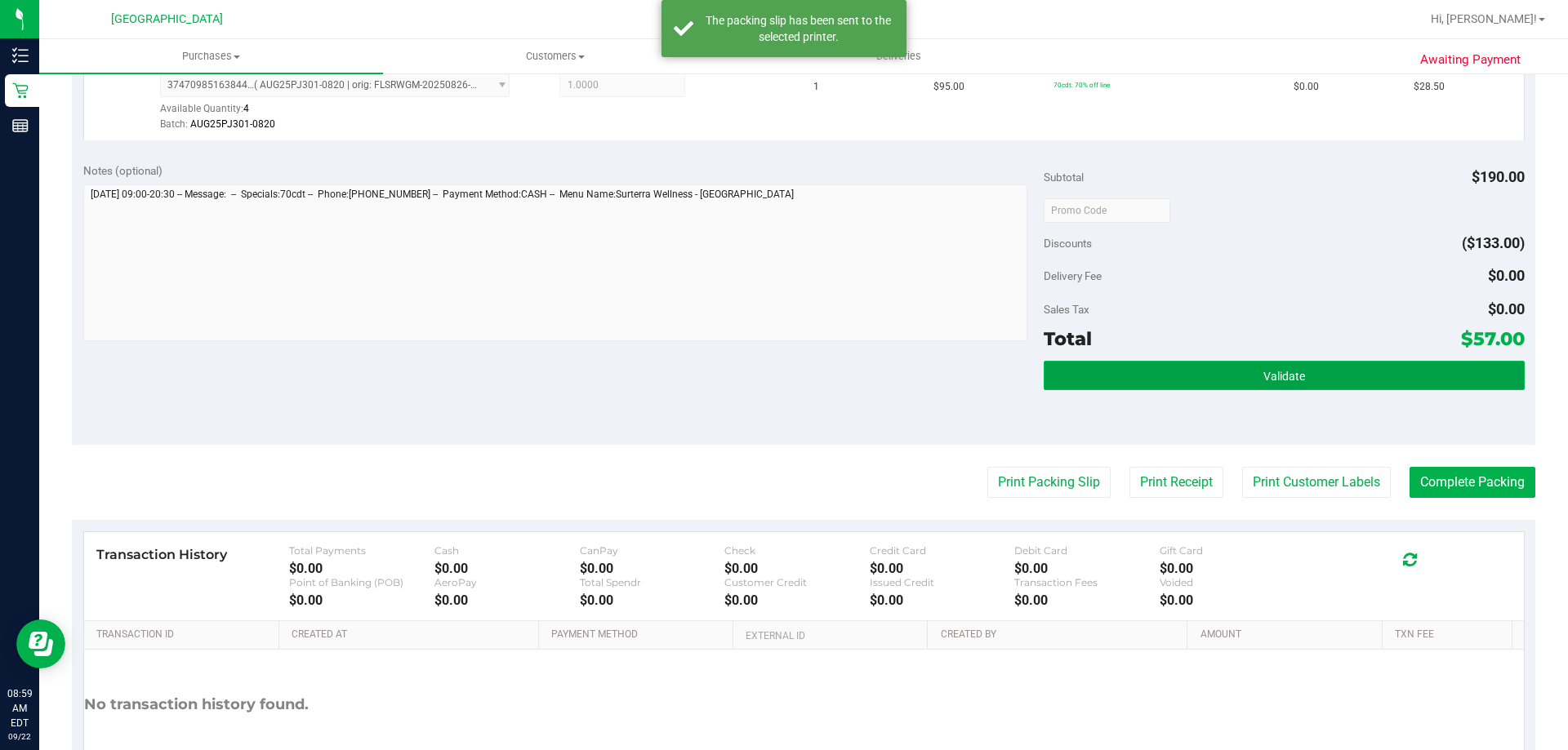
click at [782, 366] on button "Validate" at bounding box center [1283, 375] width 480 height 29
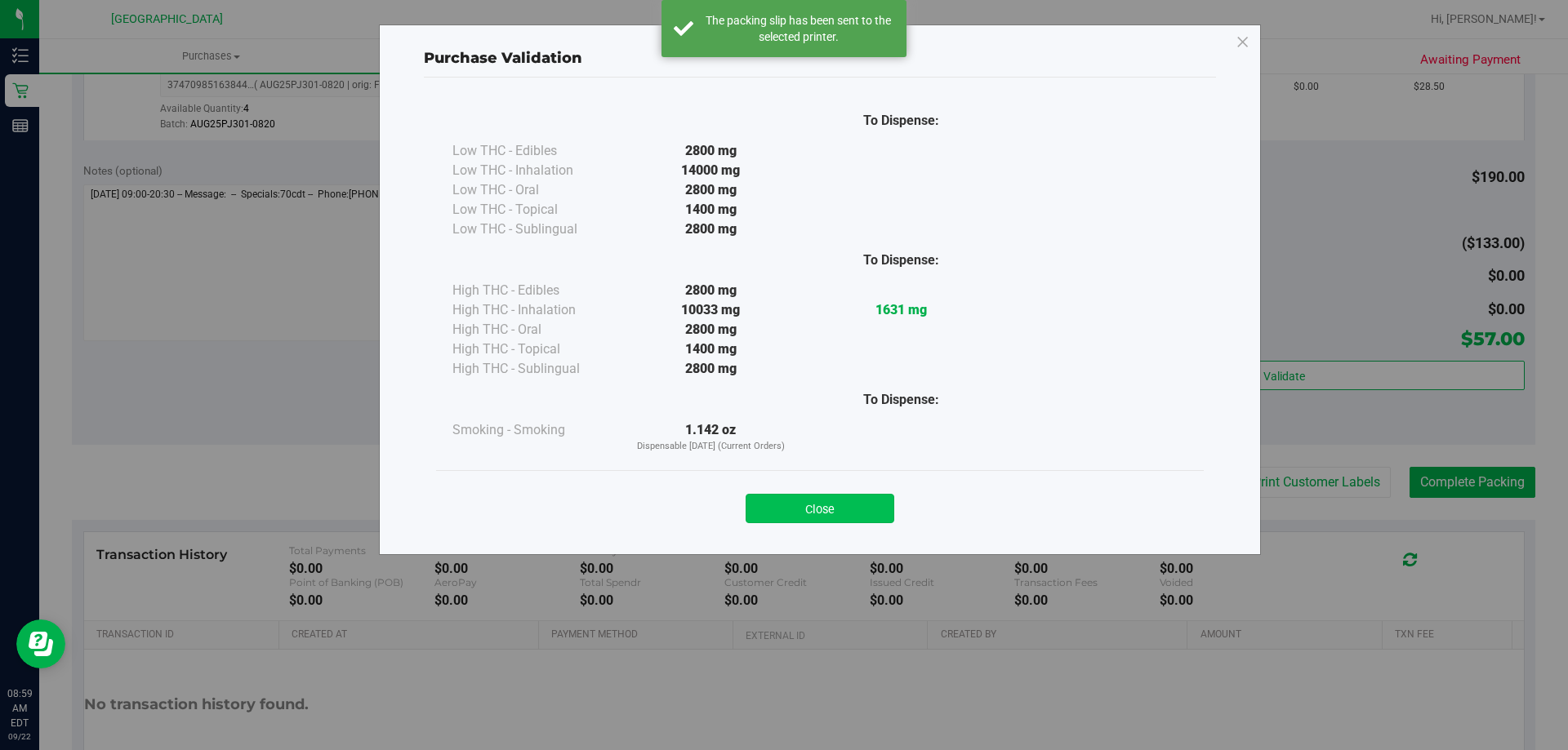
click at [782, 511] on button "Close" at bounding box center [820, 509] width 149 height 29
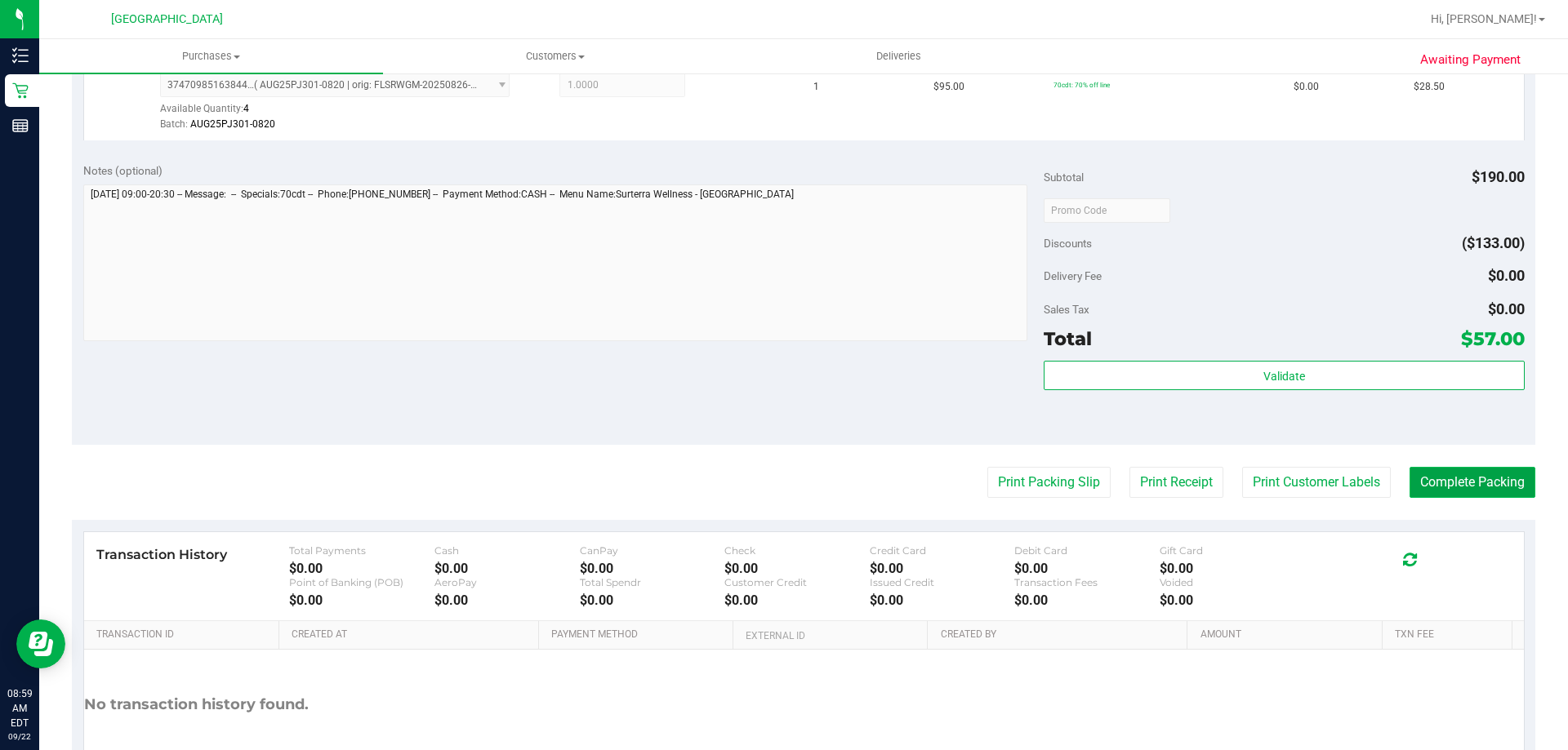
click at [782, 474] on button "Complete Packing" at bounding box center [1472, 482] width 126 height 31
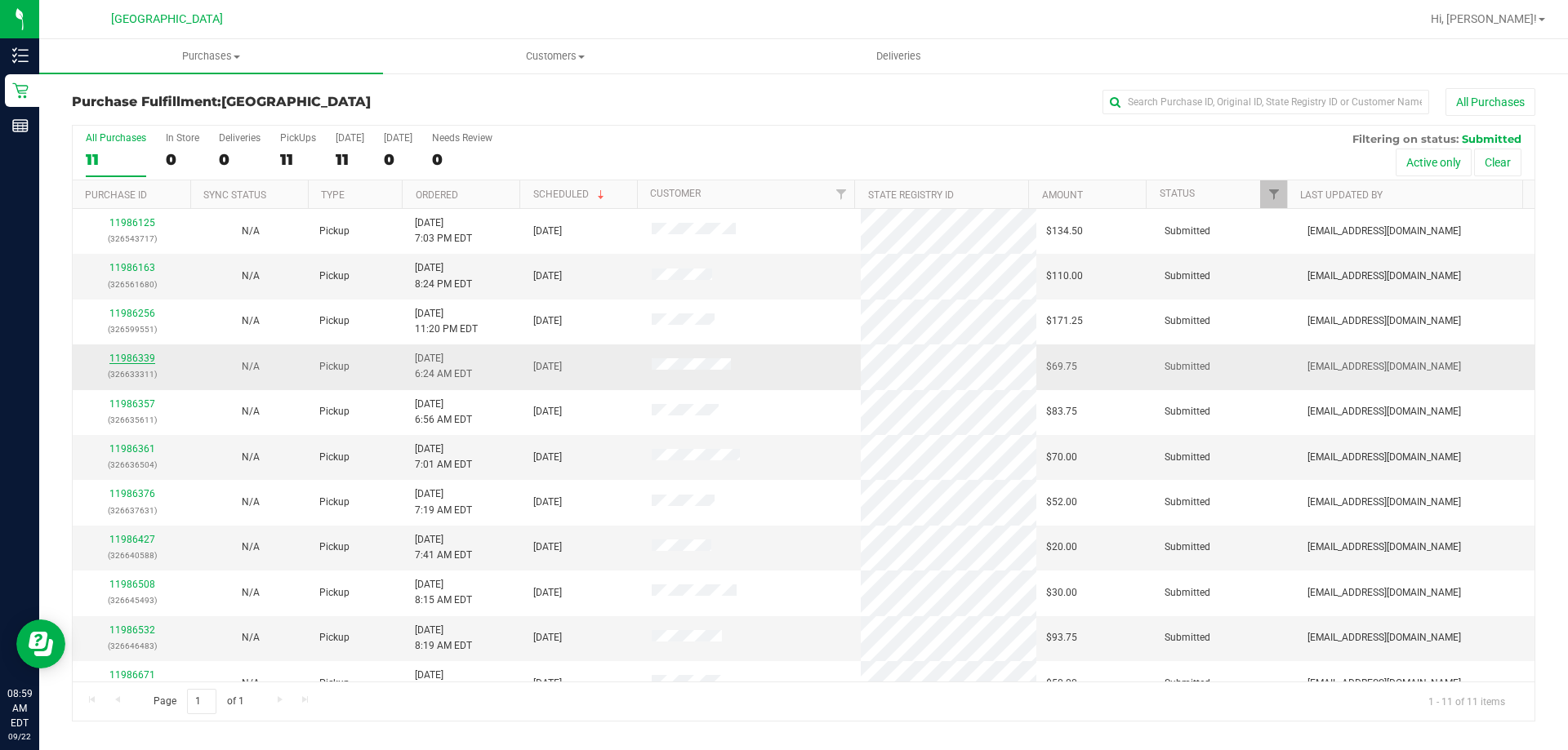
click at [148, 356] on link "11986339" at bounding box center [132, 358] width 45 height 12
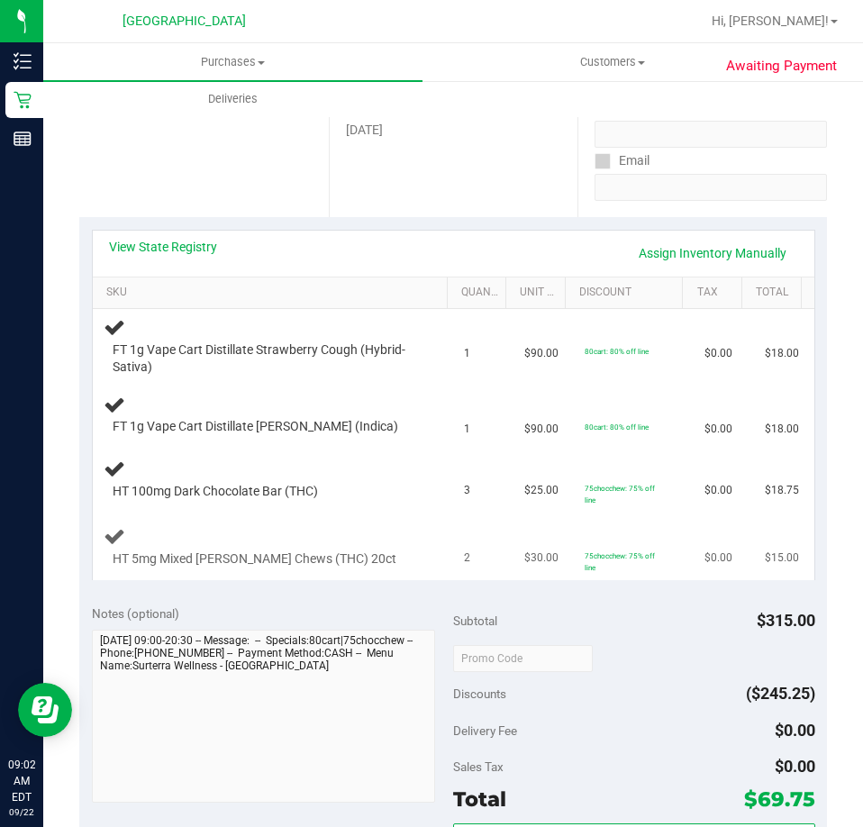
scroll to position [270, 0]
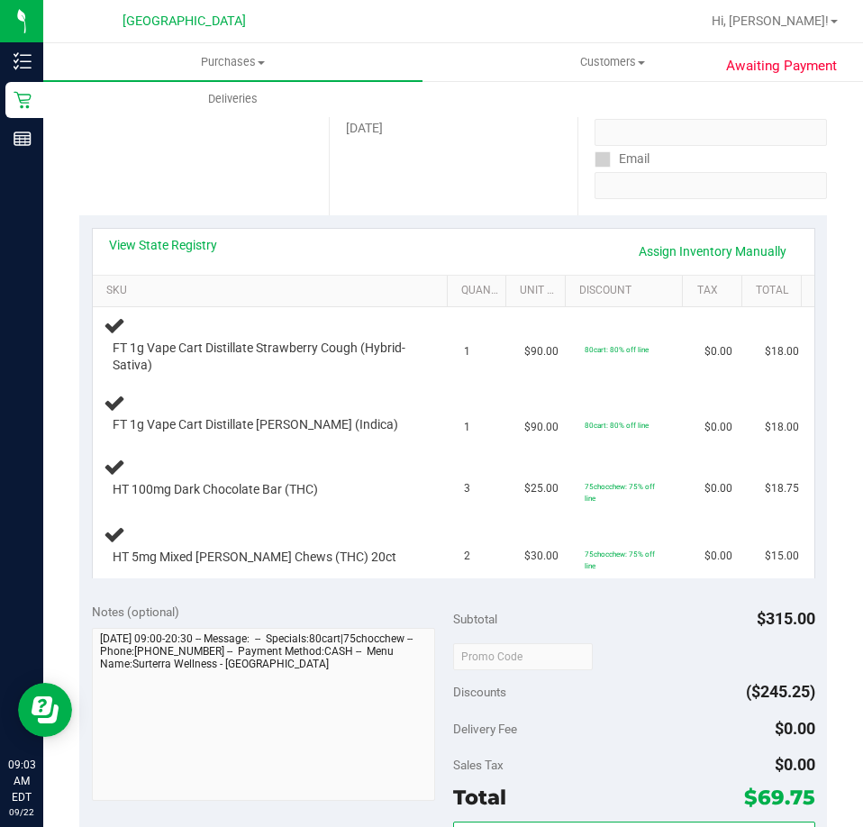
click at [357, 158] on div "Date Pickup Date/Time [DATE] Now [DATE] 08:30 PM Now Pickup Day [DATE]" at bounding box center [453, 105] width 249 height 221
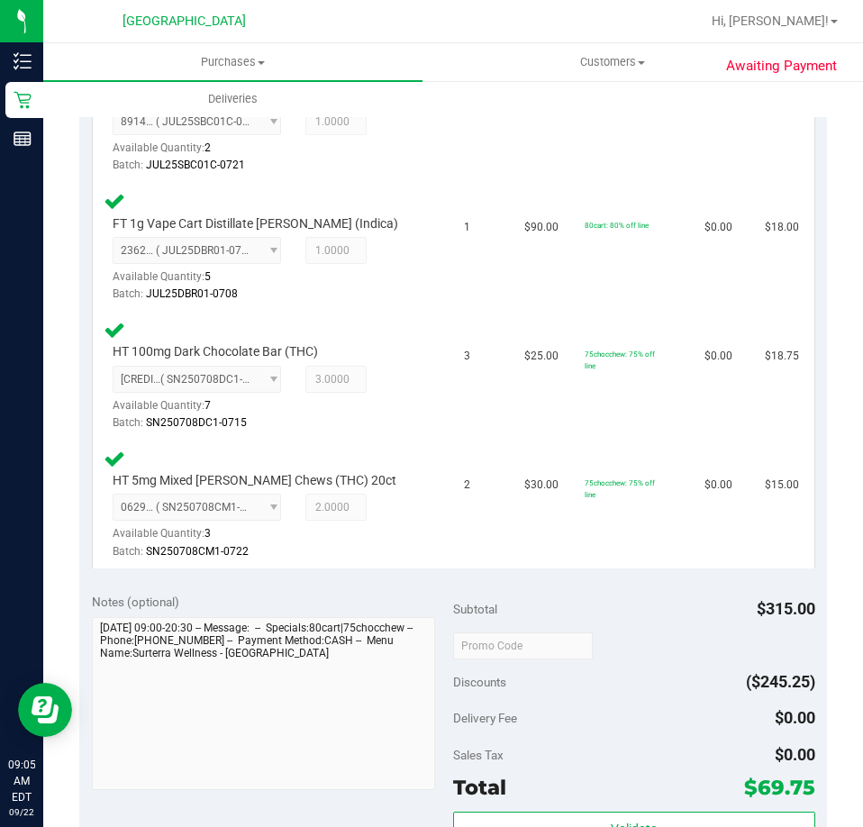
scroll to position [810, 0]
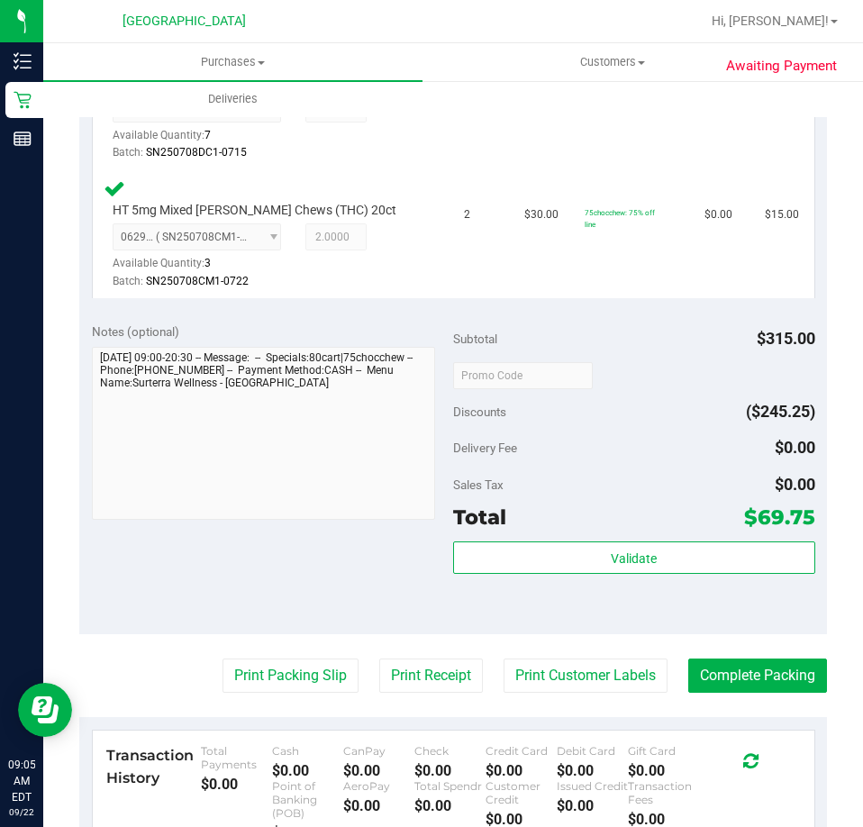
click at [630, 538] on div "Subtotal $315.00 Discounts ($245.25) Delivery Fee $0.00 Sales Tax $0.00 Total $…" at bounding box center [634, 472] width 362 height 300
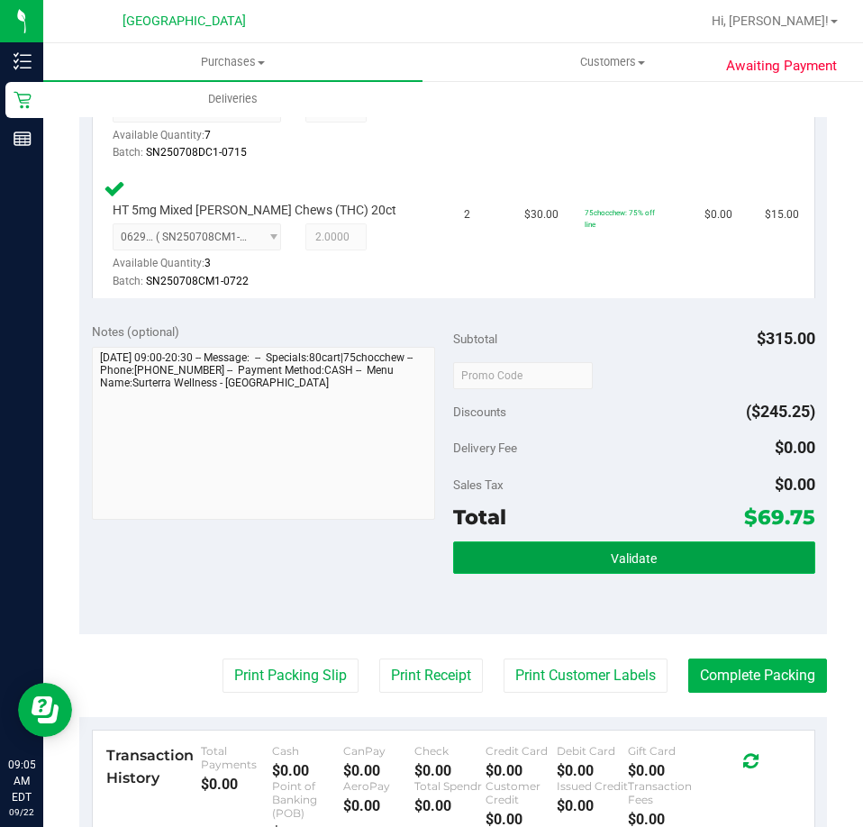
click at [630, 547] on button "Validate" at bounding box center [634, 557] width 362 height 32
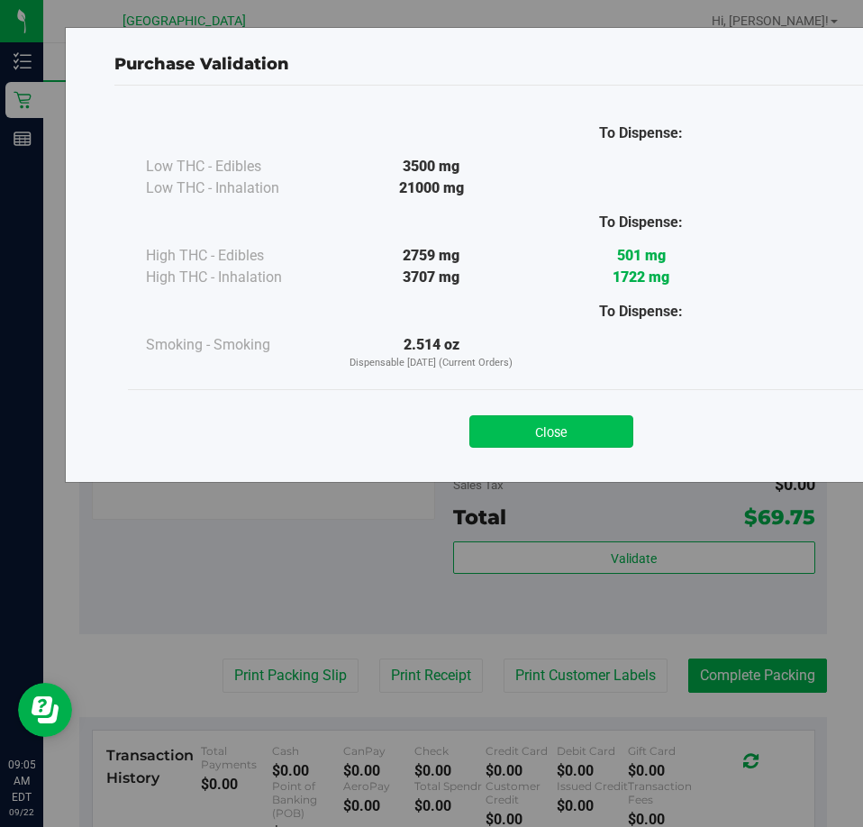
click at [520, 427] on button "Close" at bounding box center [551, 431] width 164 height 32
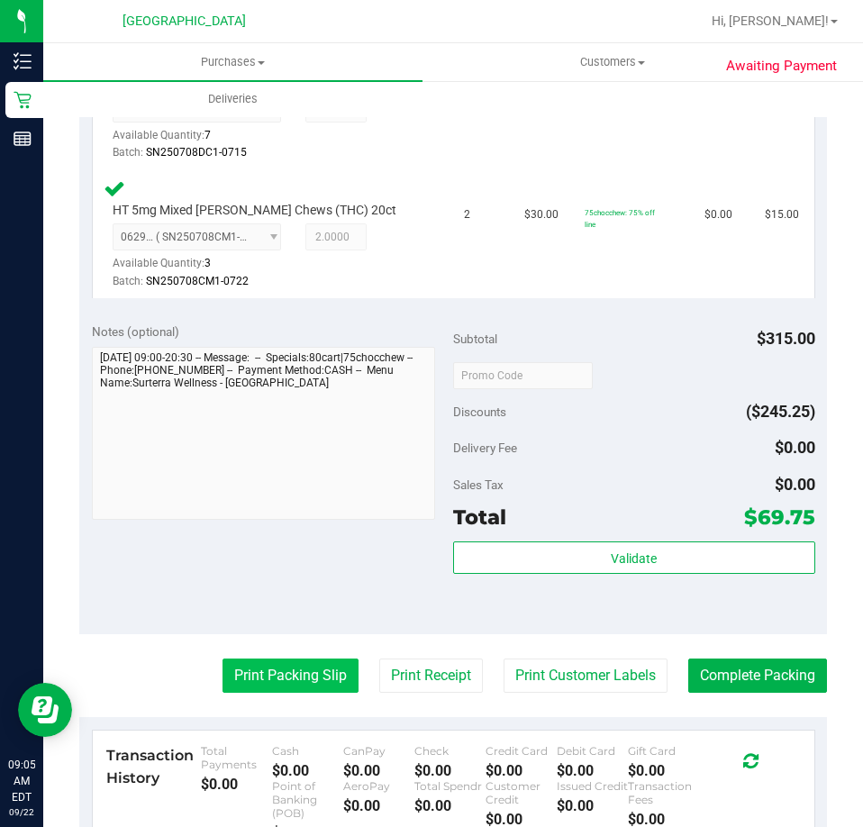
click at [314, 675] on button "Print Packing Slip" at bounding box center [290, 675] width 136 height 34
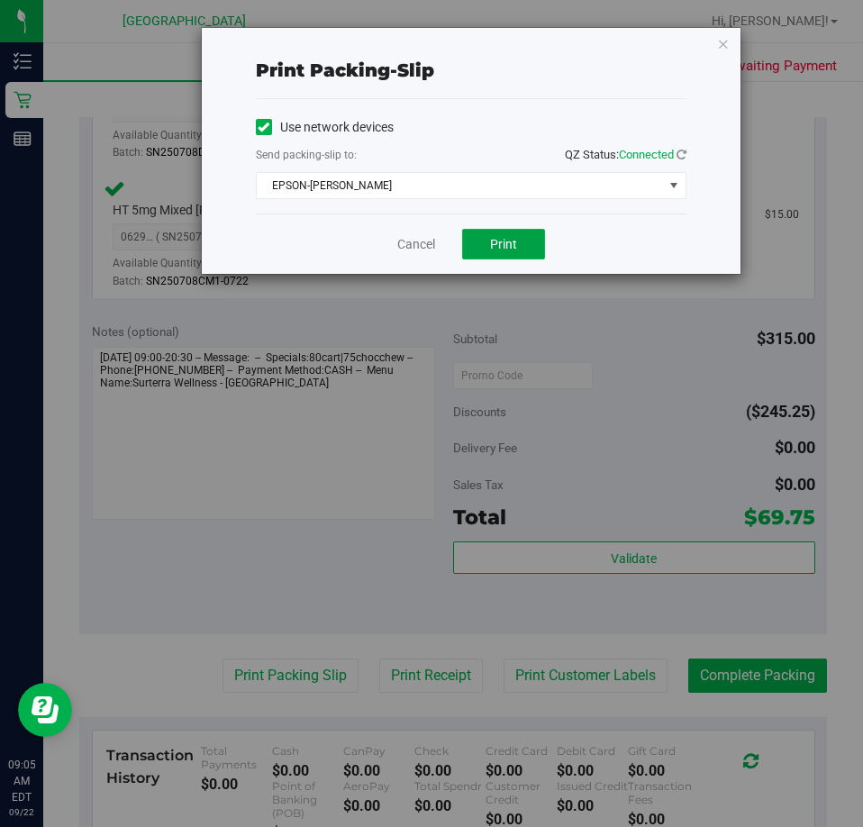
click at [493, 257] on button "Print" at bounding box center [503, 244] width 83 height 31
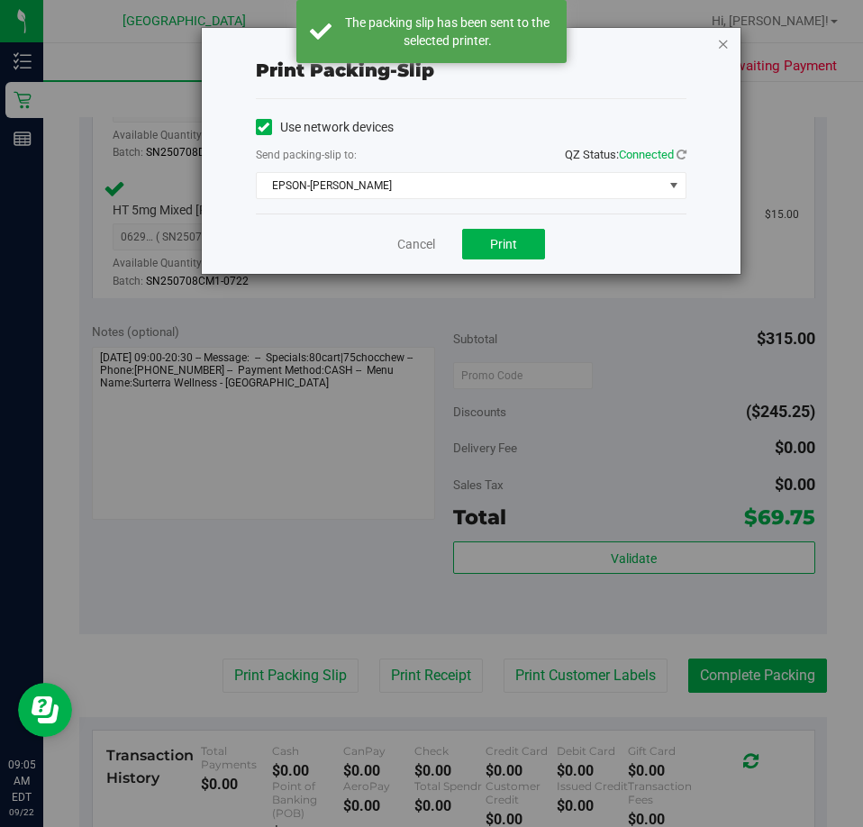
click at [725, 41] on icon "button" at bounding box center [723, 43] width 13 height 22
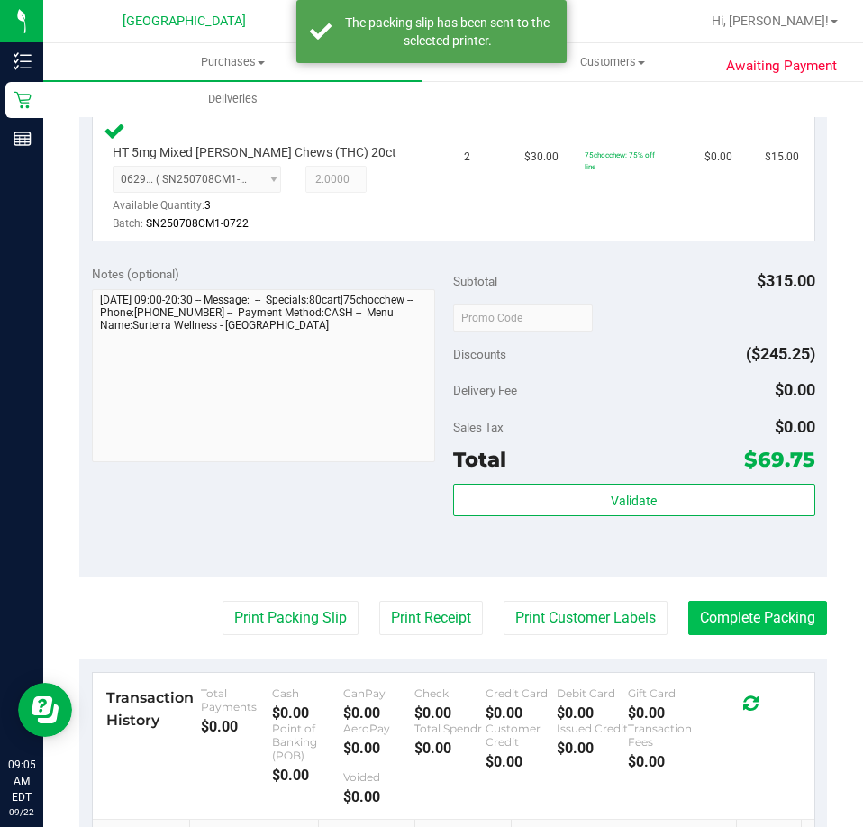
scroll to position [900, 0]
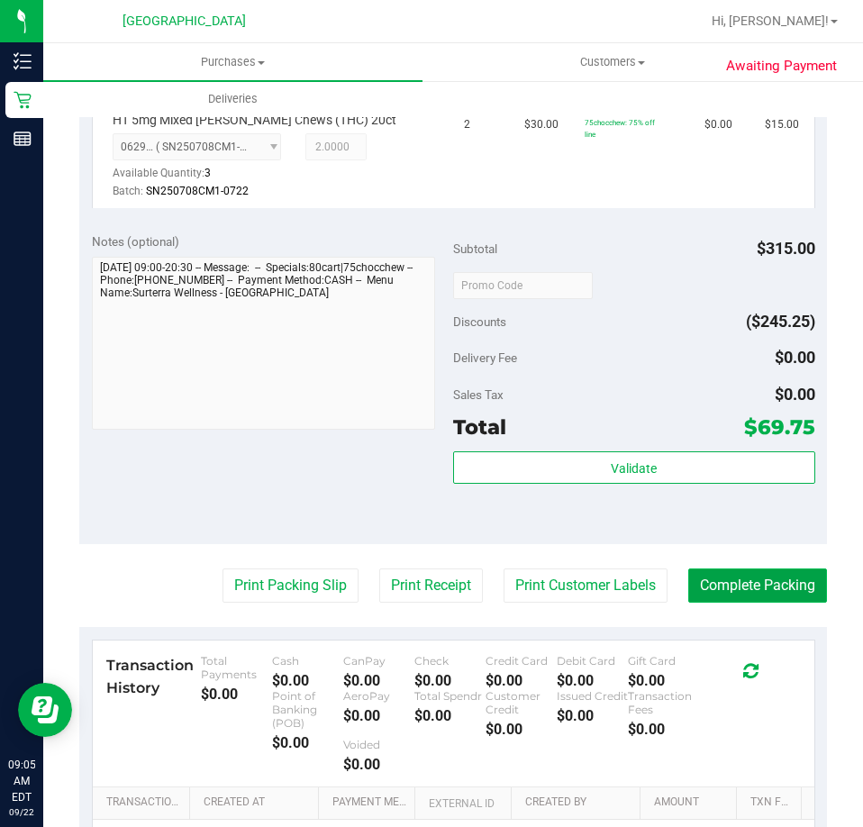
click at [757, 587] on button "Complete Packing" at bounding box center [757, 585] width 139 height 34
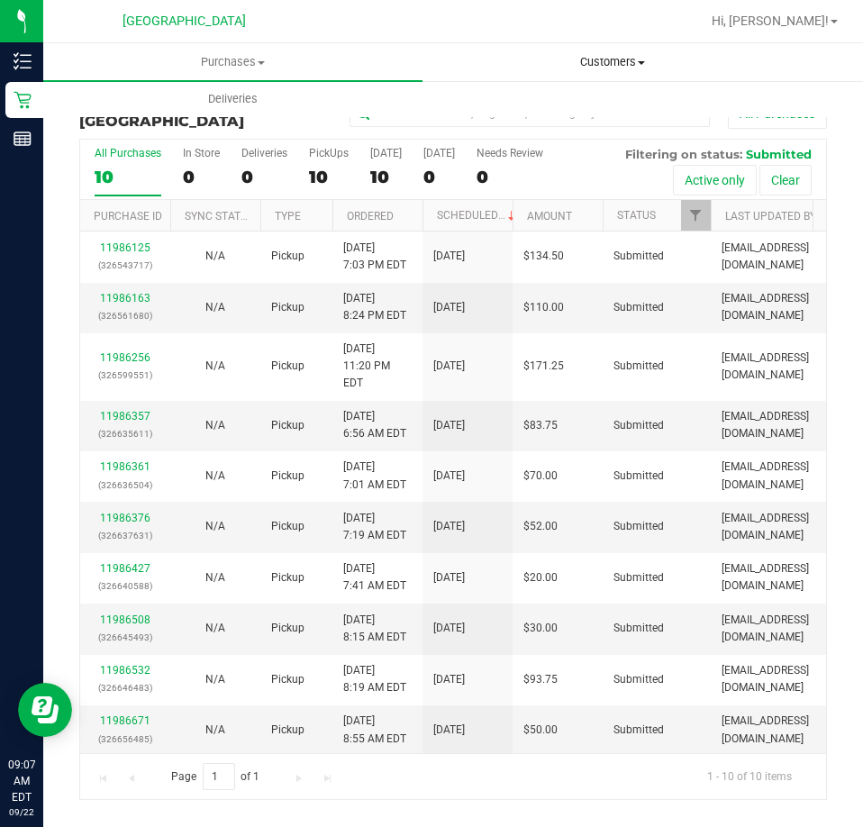
click at [509, 60] on span "Customers" at bounding box center [611, 62] width 377 height 16
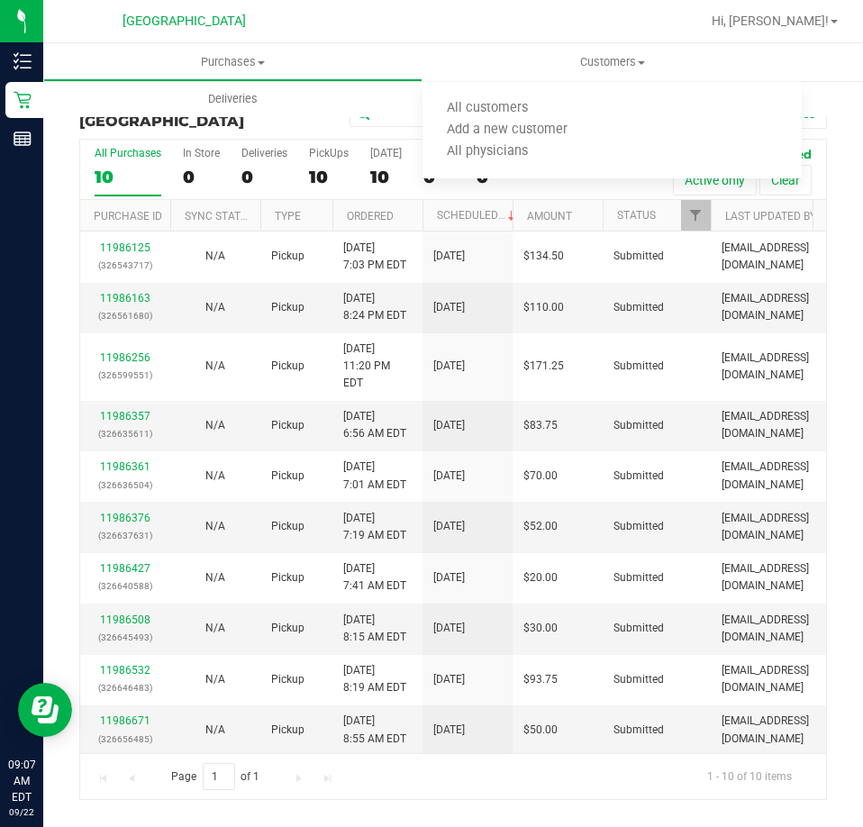
click at [419, 23] on div at bounding box center [510, 21] width 377 height 35
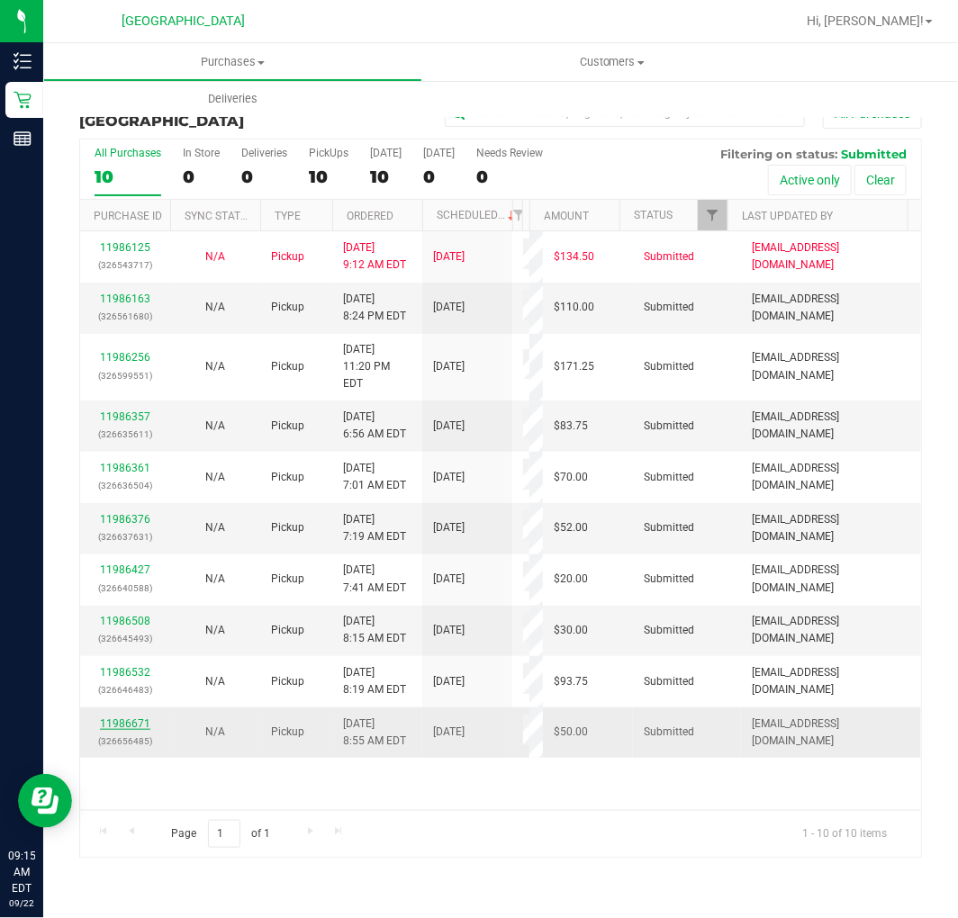
click at [120, 718] on link "11986671" at bounding box center [125, 724] width 50 height 13
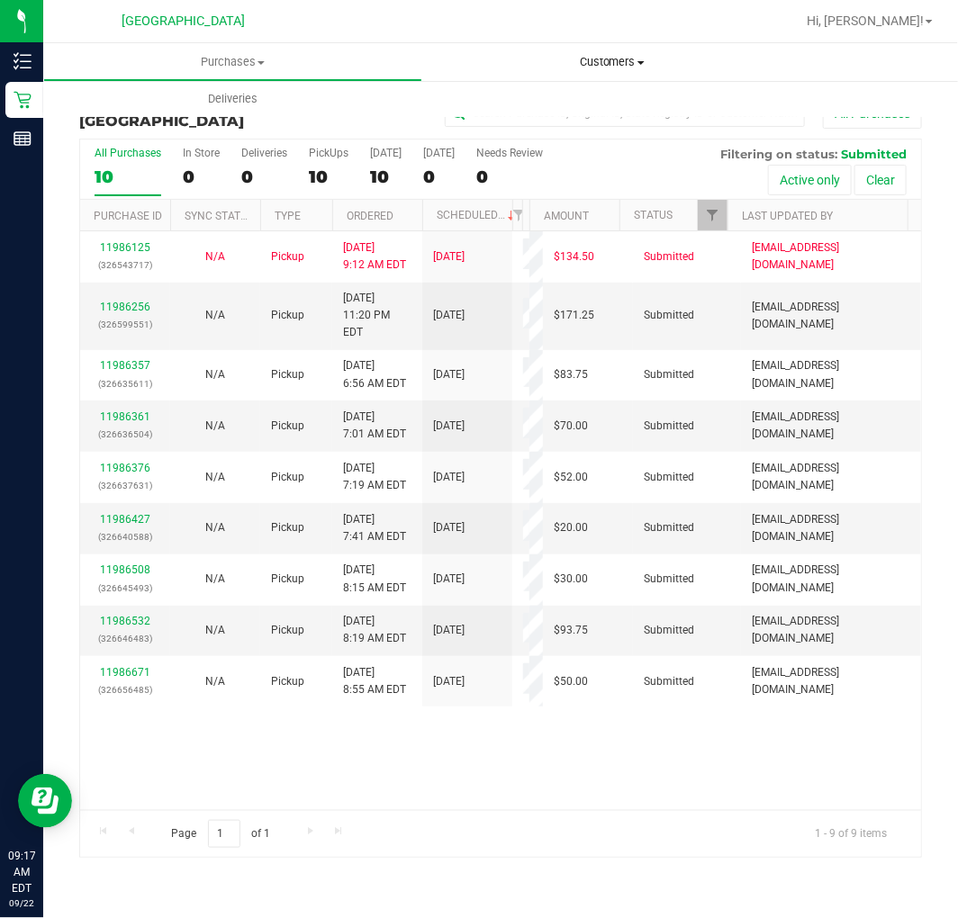
click at [649, 48] on uib-tab-heading "Customers All customers Add a new customer All physicians" at bounding box center [611, 62] width 379 height 38
click at [842, 41] on nav "Orange Park WC Hi, [PERSON_NAME]!" at bounding box center [500, 21] width 915 height 43
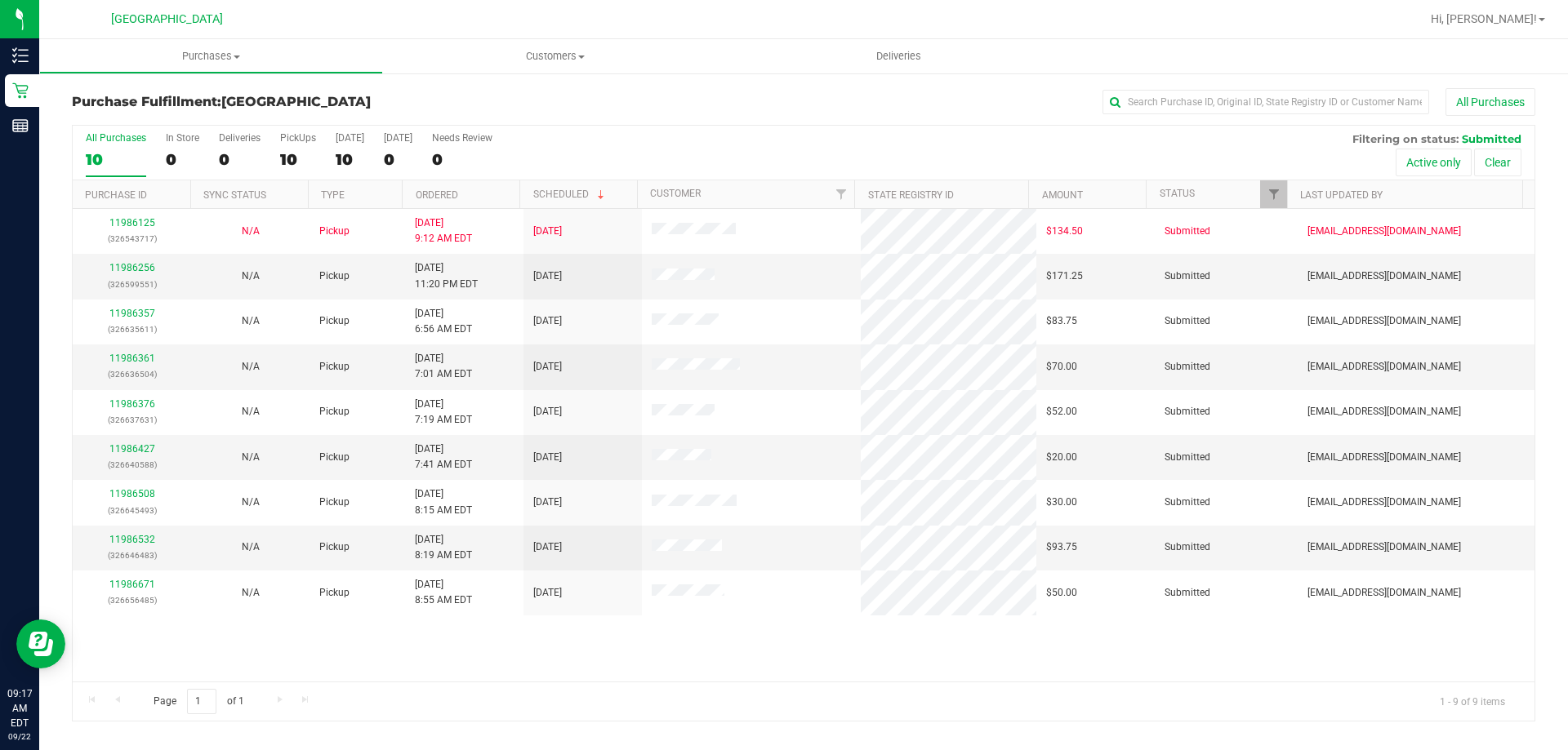
click at [782, 36] on nav "Orange Park WC Hi, [PERSON_NAME]!" at bounding box center [803, 19] width 1529 height 39
click at [782, 26] on div at bounding box center [855, 19] width 1127 height 32
click at [782, 15] on div at bounding box center [855, 19] width 1127 height 32
click at [782, 33] on div at bounding box center [855, 19] width 1127 height 32
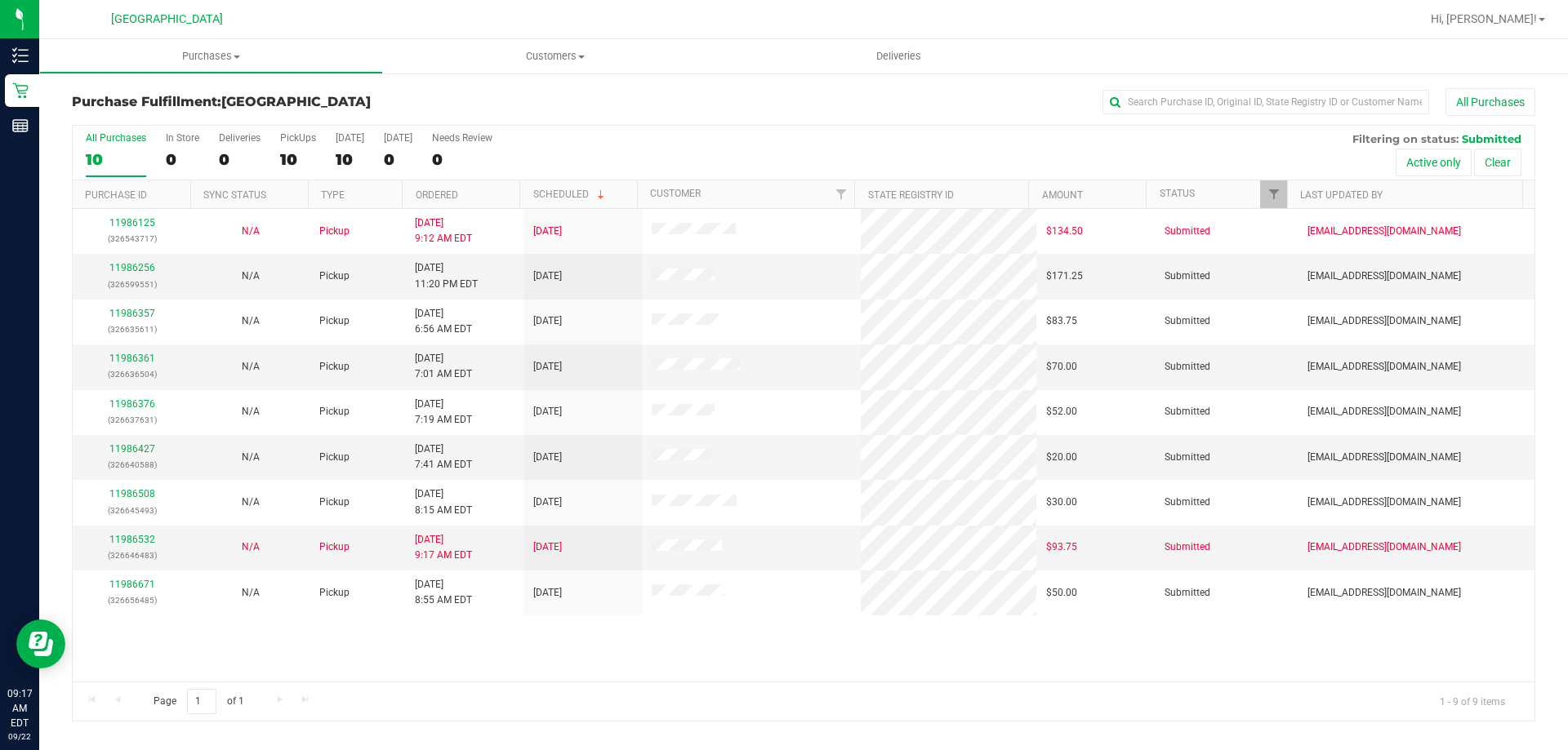
click at [678, 685] on div "Page 1 of 1 1 - 9 of 9 items" at bounding box center [803, 701] width 1462 height 39
